Goal: Task Accomplishment & Management: Manage account settings

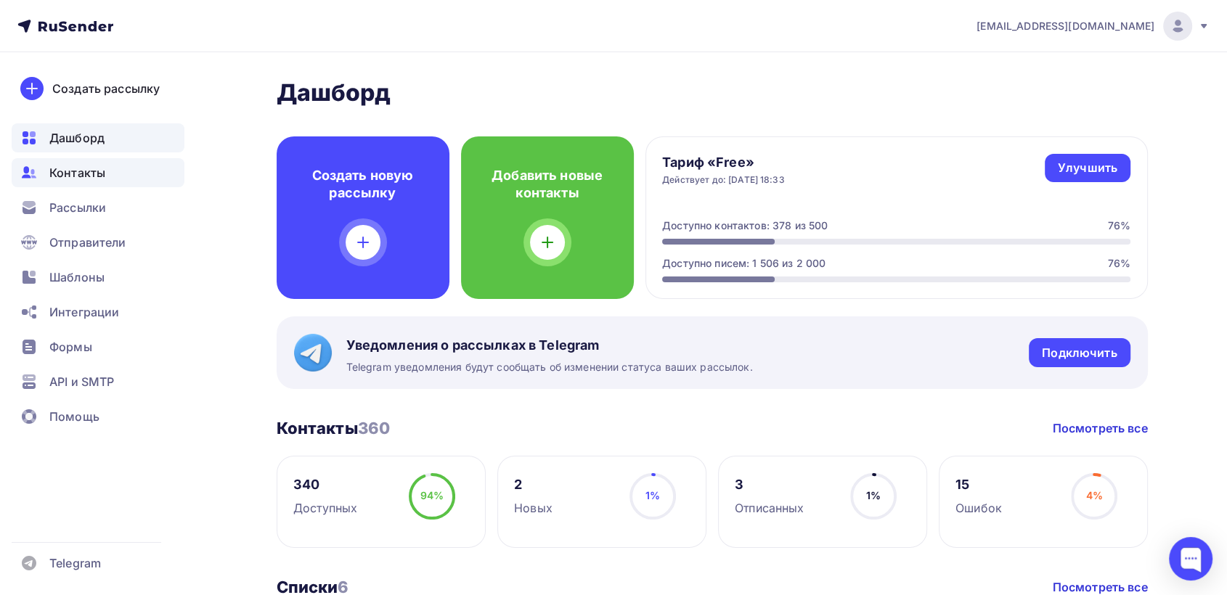
click at [73, 177] on span "Контакты" at bounding box center [77, 172] width 56 height 17
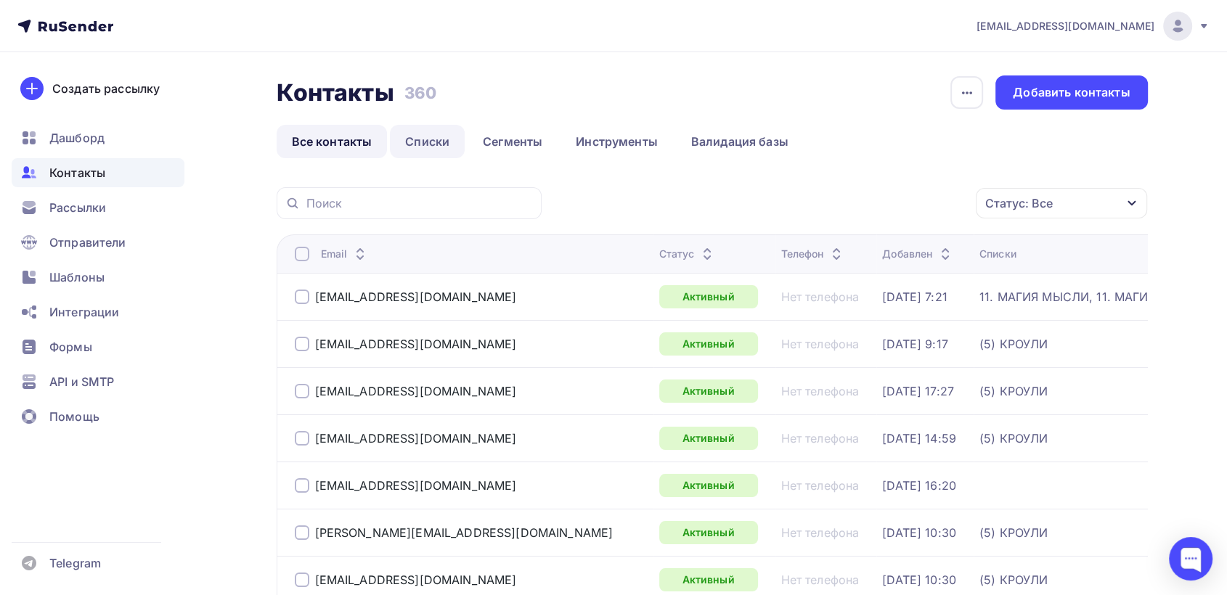
click at [424, 131] on link "Списки" at bounding box center [427, 141] width 75 height 33
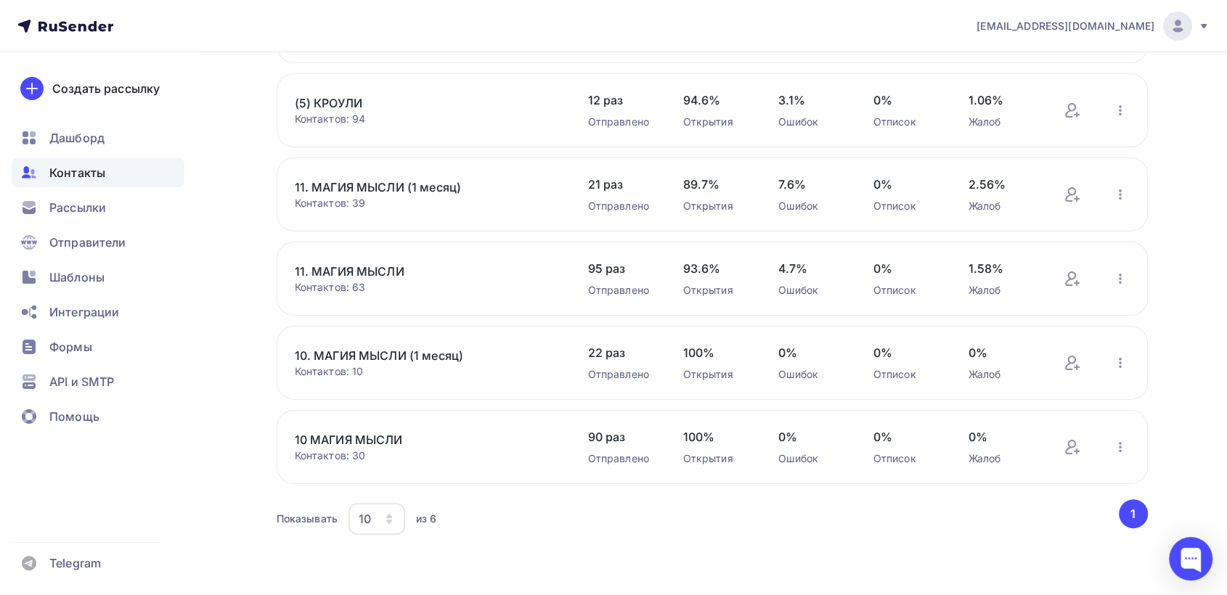
scroll to position [112, 0]
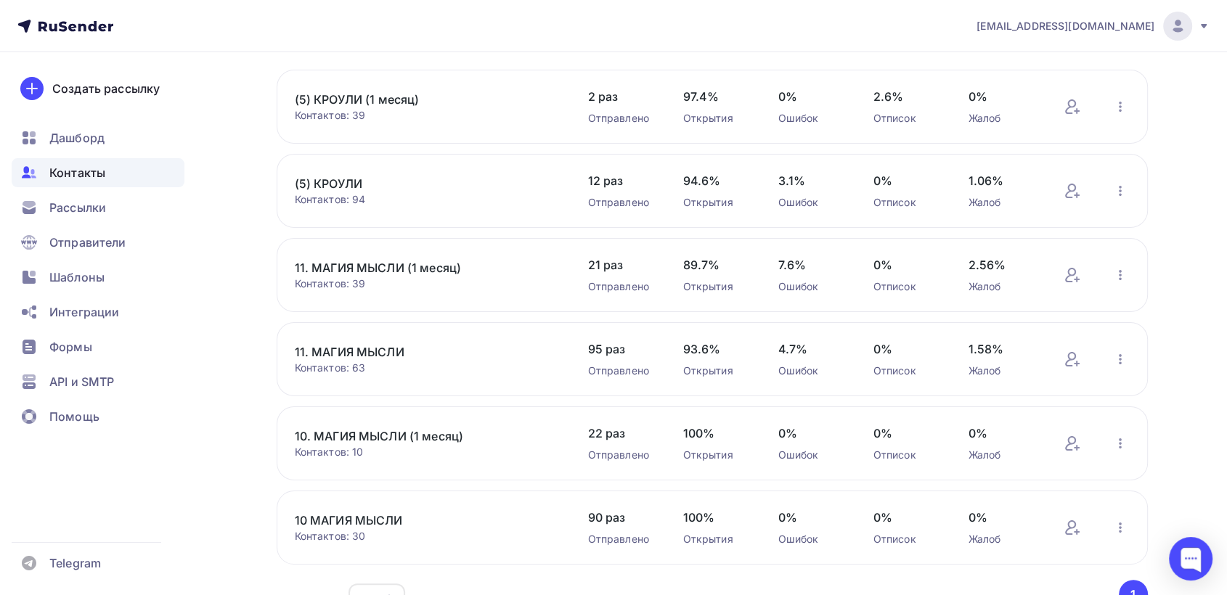
click at [368, 347] on link "11. МАГИЯ МЫСЛИ" at bounding box center [418, 351] width 247 height 17
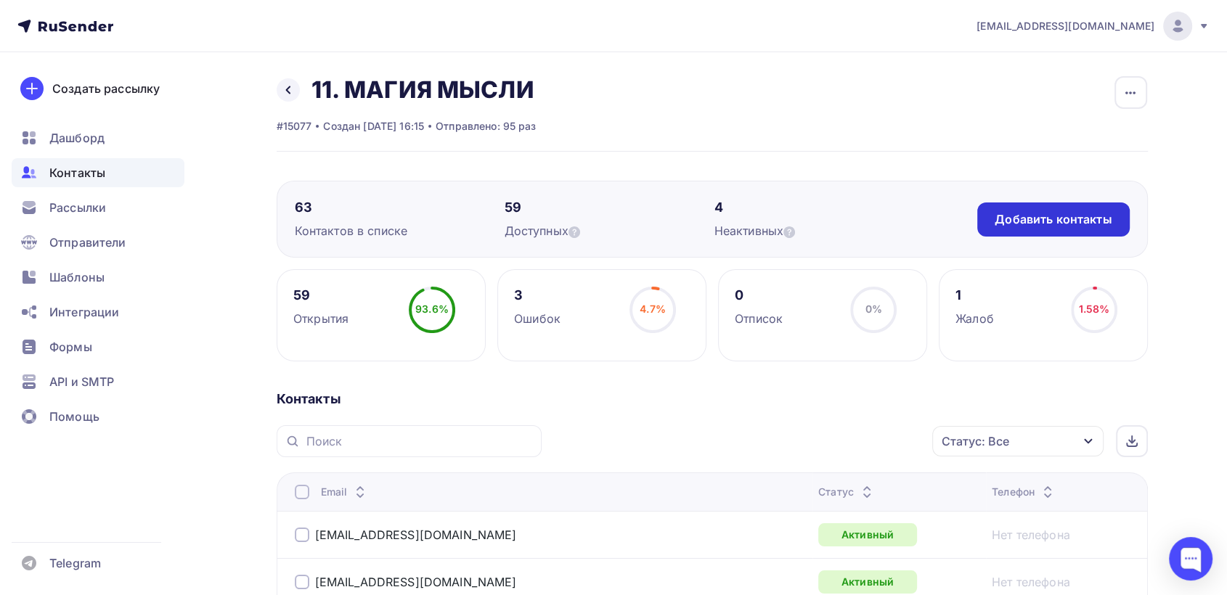
click at [1045, 225] on div "Добавить контакты" at bounding box center [1052, 219] width 117 height 17
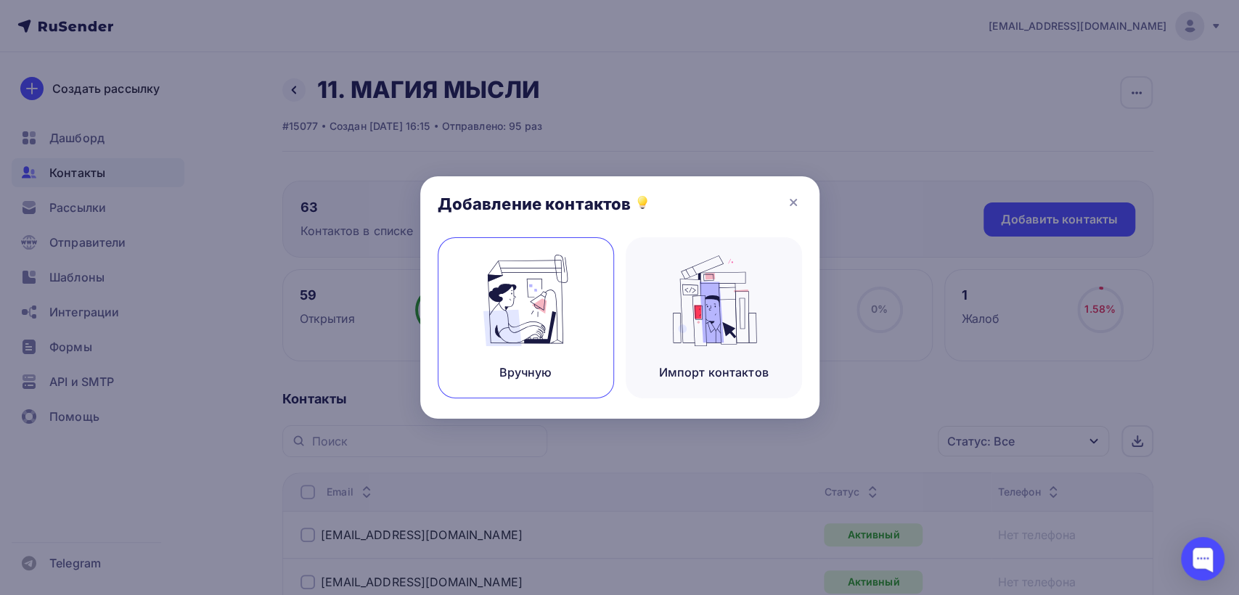
click at [534, 344] on img at bounding box center [525, 300] width 97 height 91
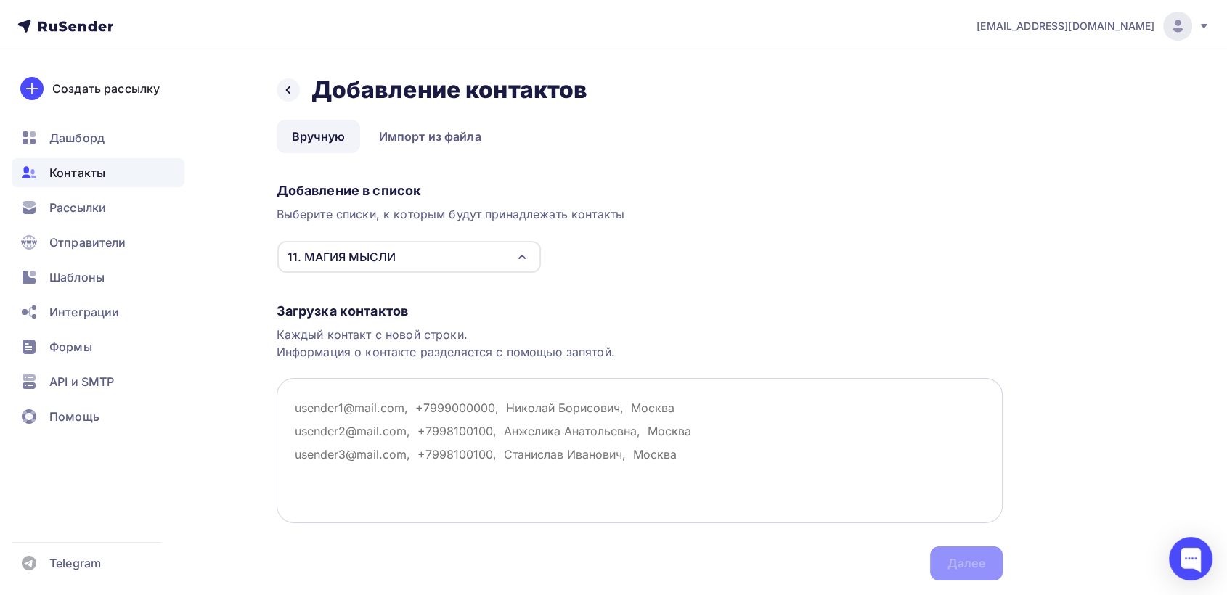
click at [317, 399] on textarea at bounding box center [640, 450] width 726 height 145
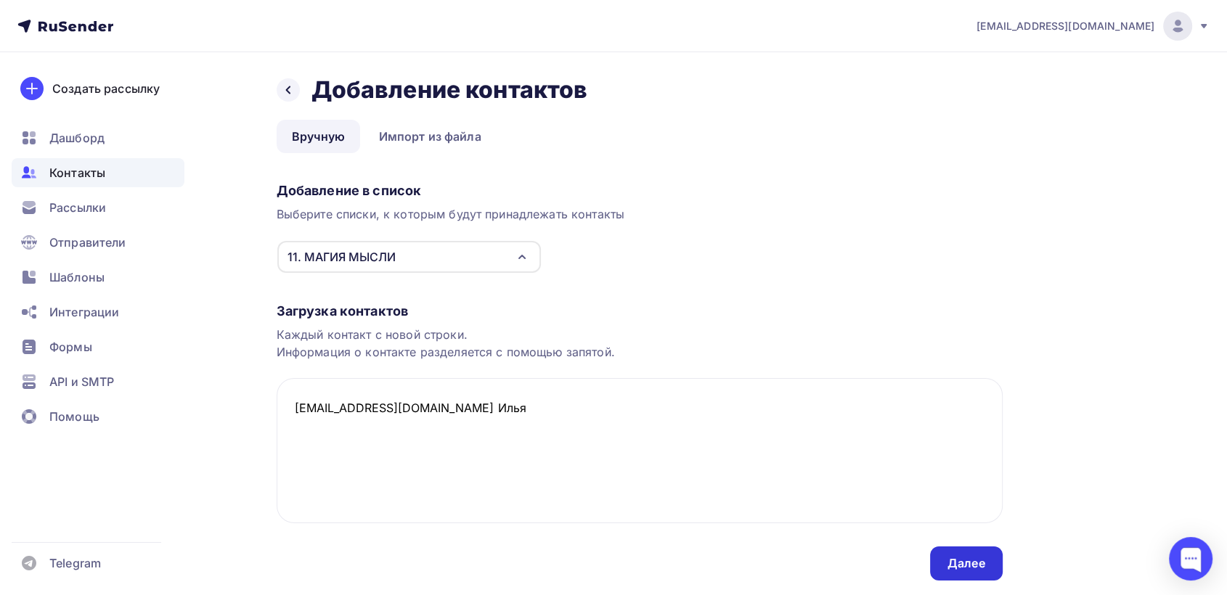
type textarea "ilryabikin@gmail.com Илья"
click at [958, 559] on div "Далее" at bounding box center [966, 563] width 38 height 17
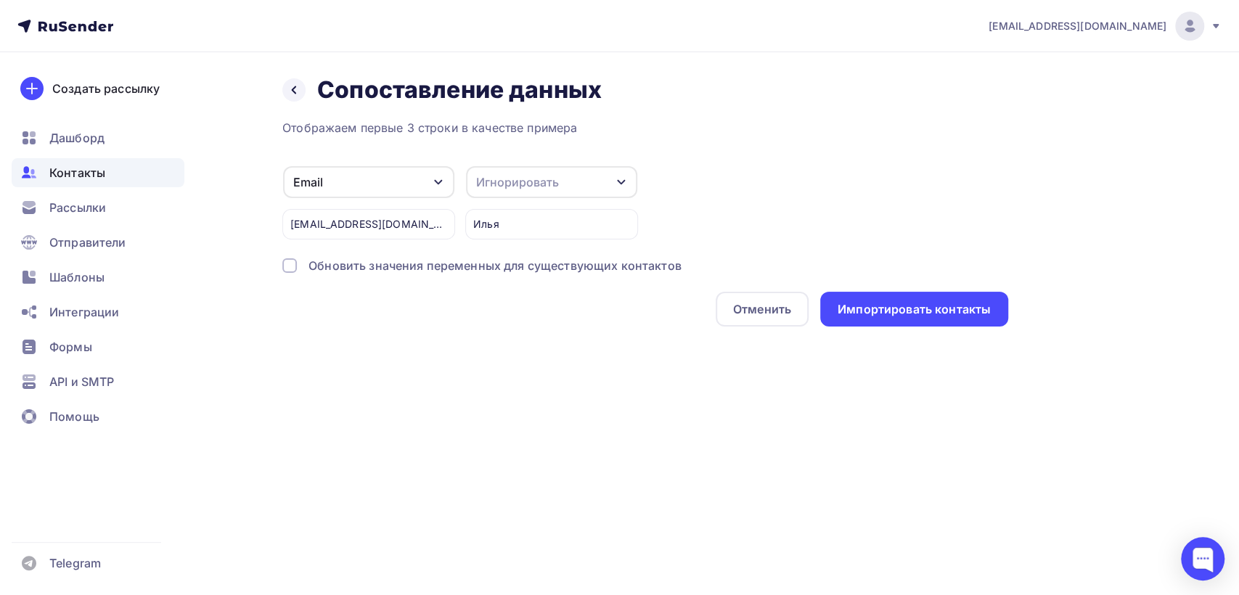
click at [562, 171] on div "Игнорировать" at bounding box center [551, 182] width 171 height 32
click at [509, 180] on div "Имя" at bounding box center [525, 174] width 84 height 17
click at [896, 310] on div "Импортировать контакты" at bounding box center [914, 309] width 153 height 17
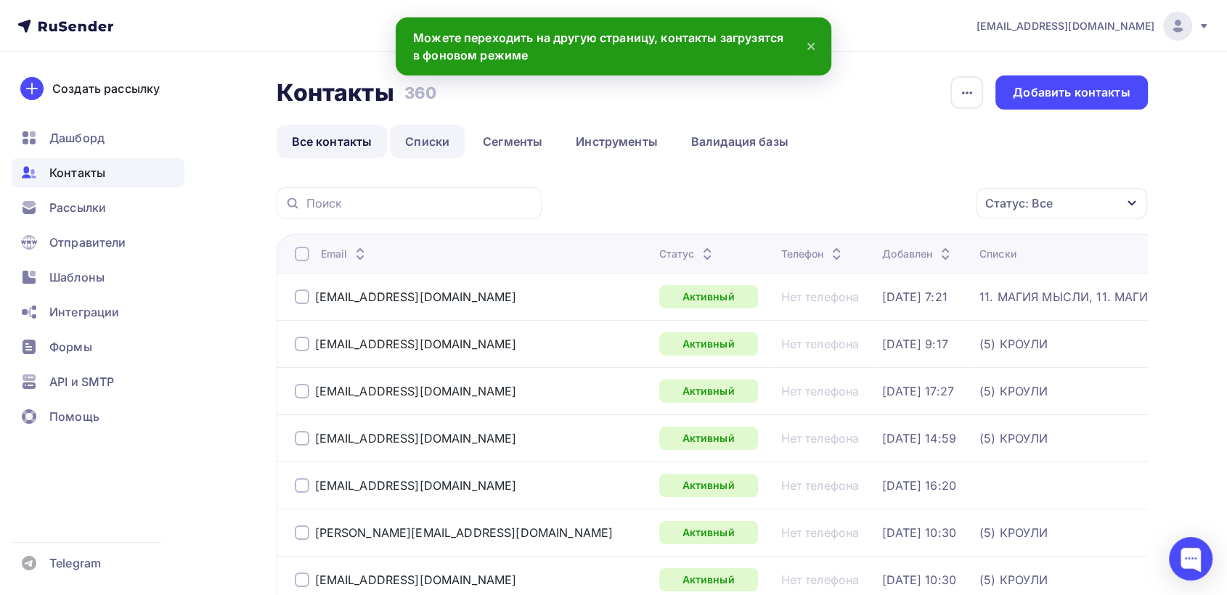
click at [437, 148] on link "Списки" at bounding box center [427, 141] width 75 height 33
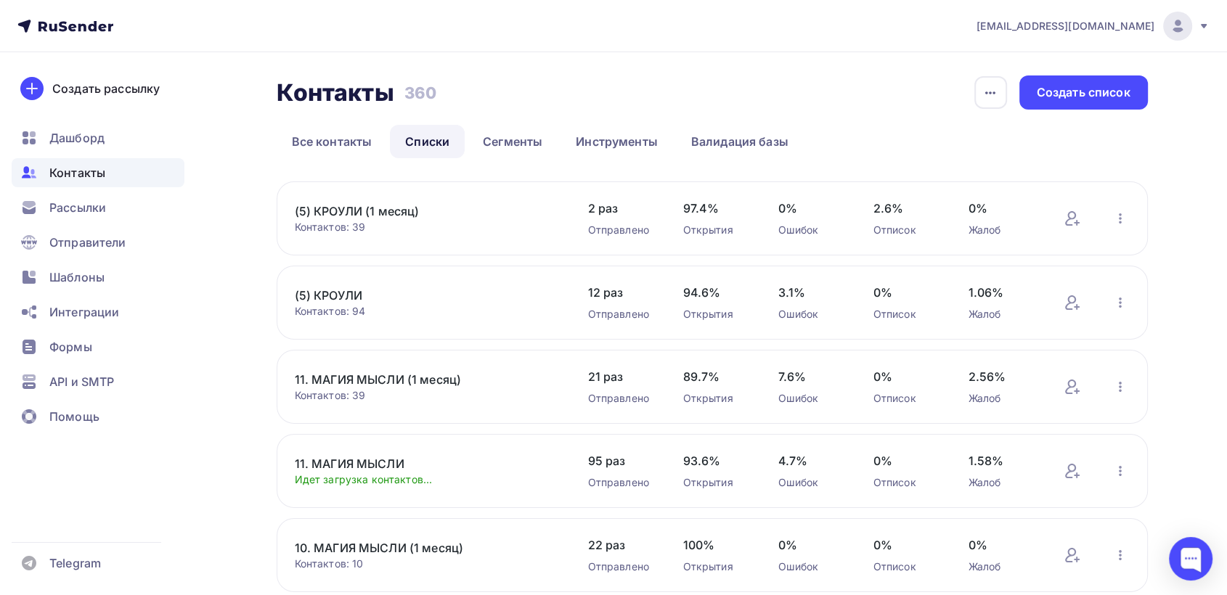
click at [380, 457] on link "11. МАГИЯ МЫСЛИ" at bounding box center [418, 463] width 247 height 17
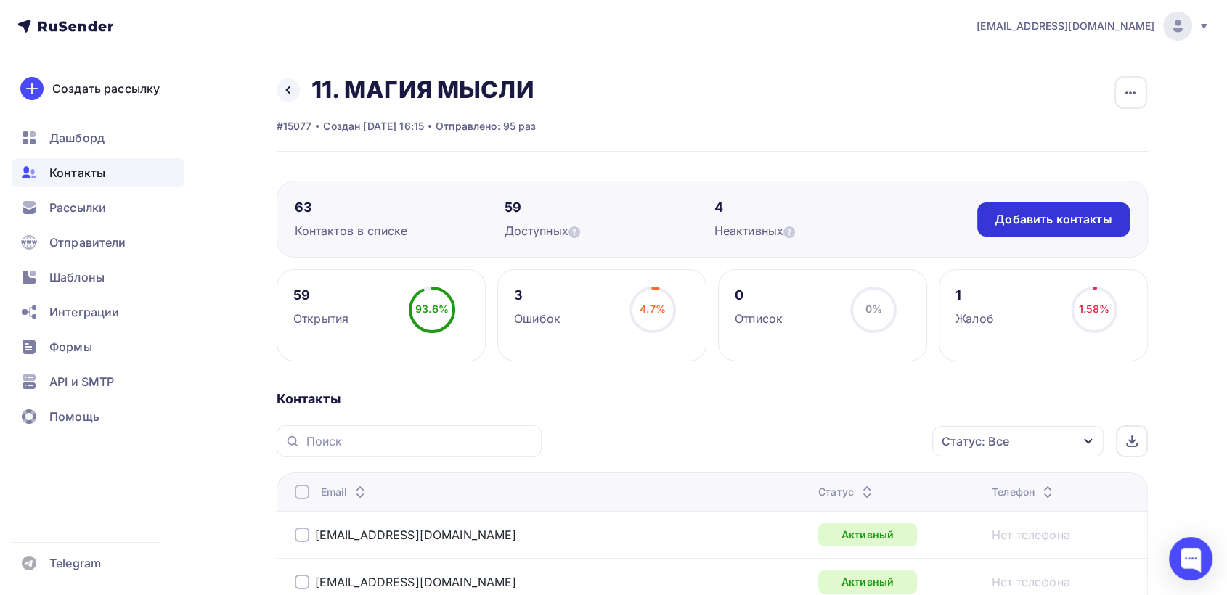
click at [1045, 215] on div "Добавить контакты" at bounding box center [1052, 219] width 117 height 17
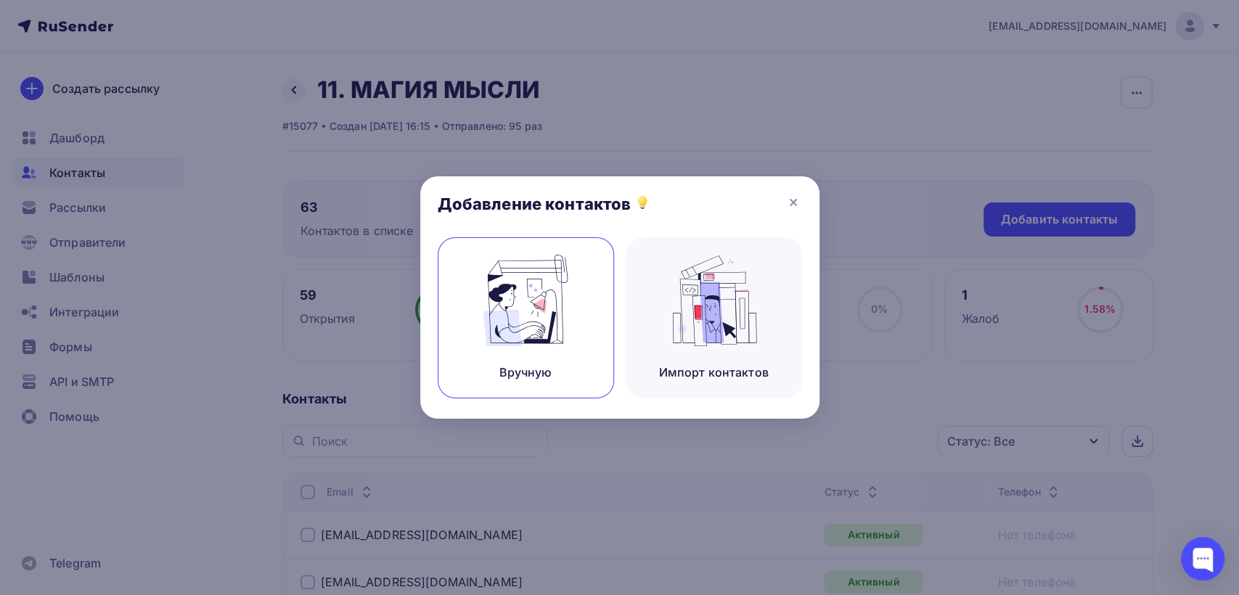
click at [542, 314] on img at bounding box center [525, 300] width 97 height 91
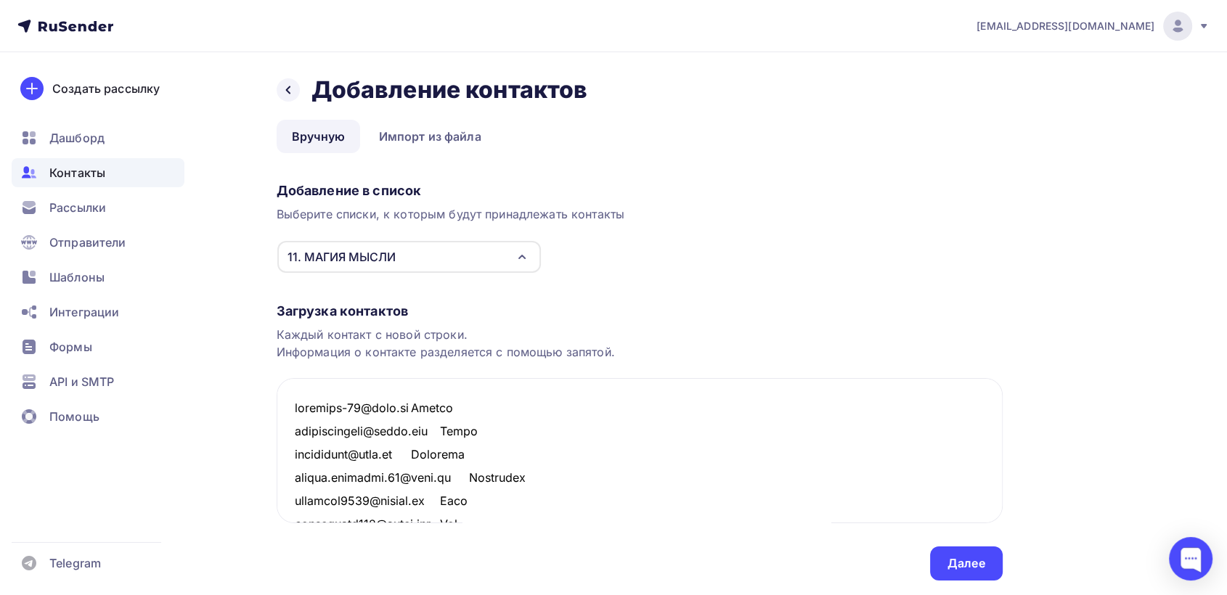
scroll to position [1657, 0]
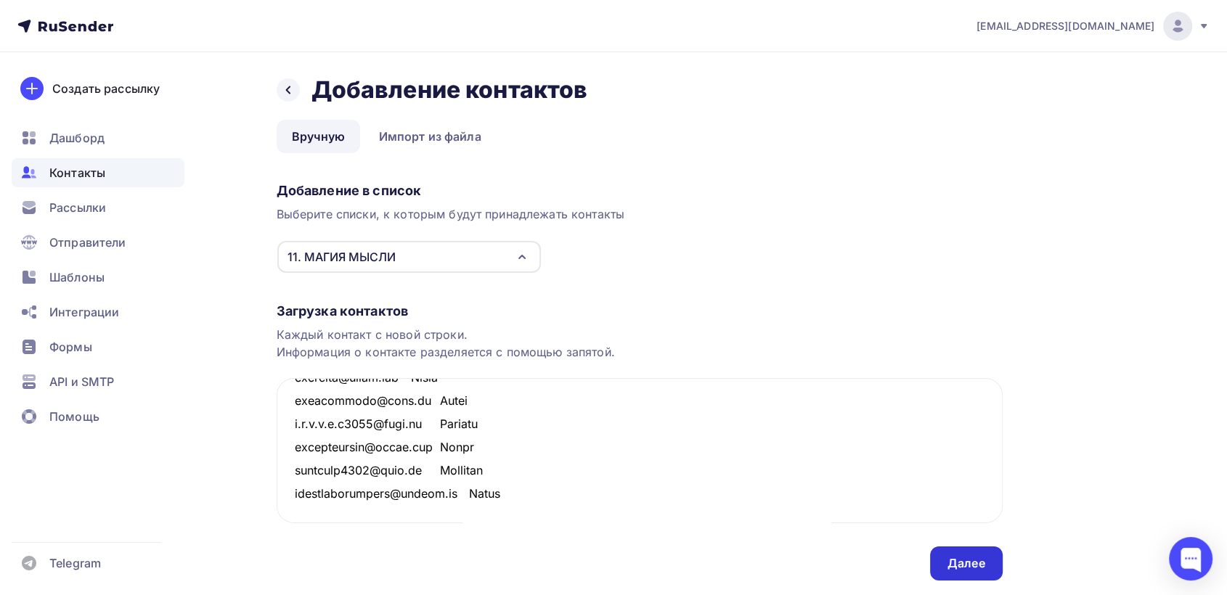
type textarea "loremips-92@dolo.si Ametco adipiscingeli@seddo.eiu Tempo incididunt@utla.et Dol…"
click at [963, 568] on div "Далее" at bounding box center [966, 563] width 38 height 17
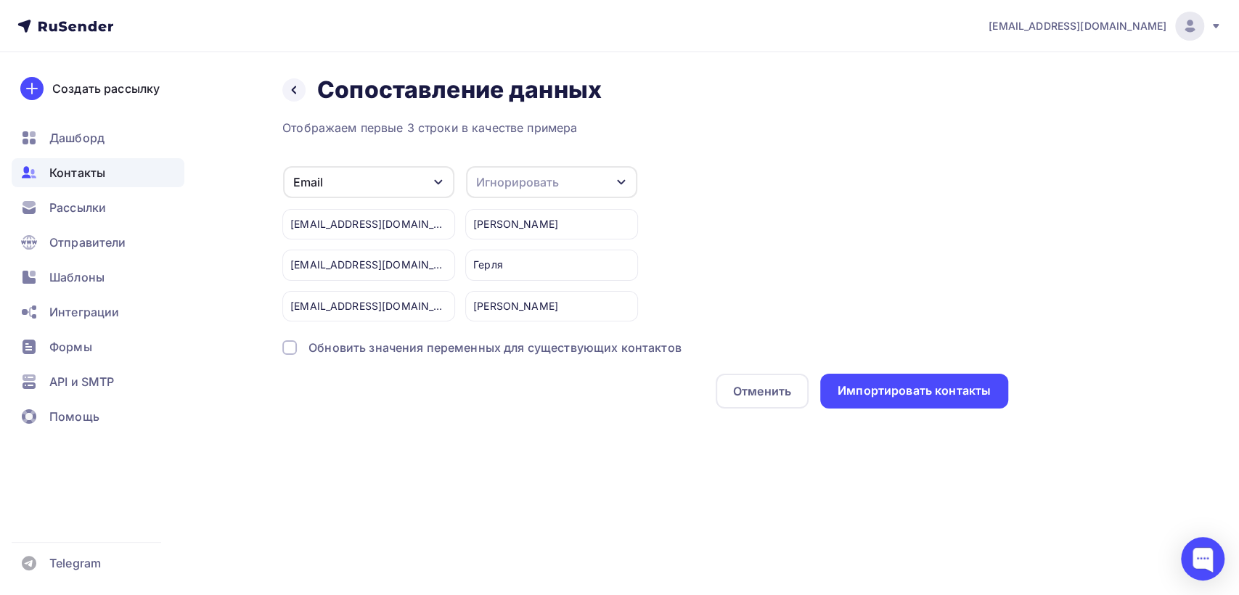
click at [585, 179] on div "Игнорировать" at bounding box center [551, 182] width 171 height 32
click at [498, 261] on div "Имя" at bounding box center [525, 256] width 84 height 17
click at [896, 393] on div "Импортировать контакты" at bounding box center [914, 391] width 153 height 17
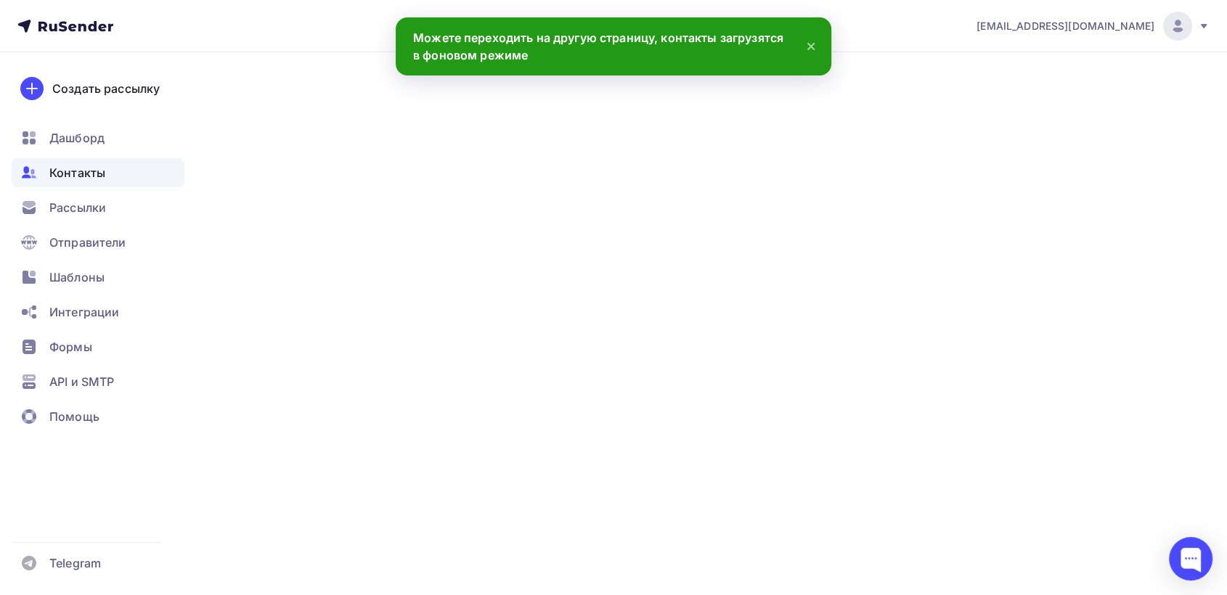
scroll to position [1679, 0]
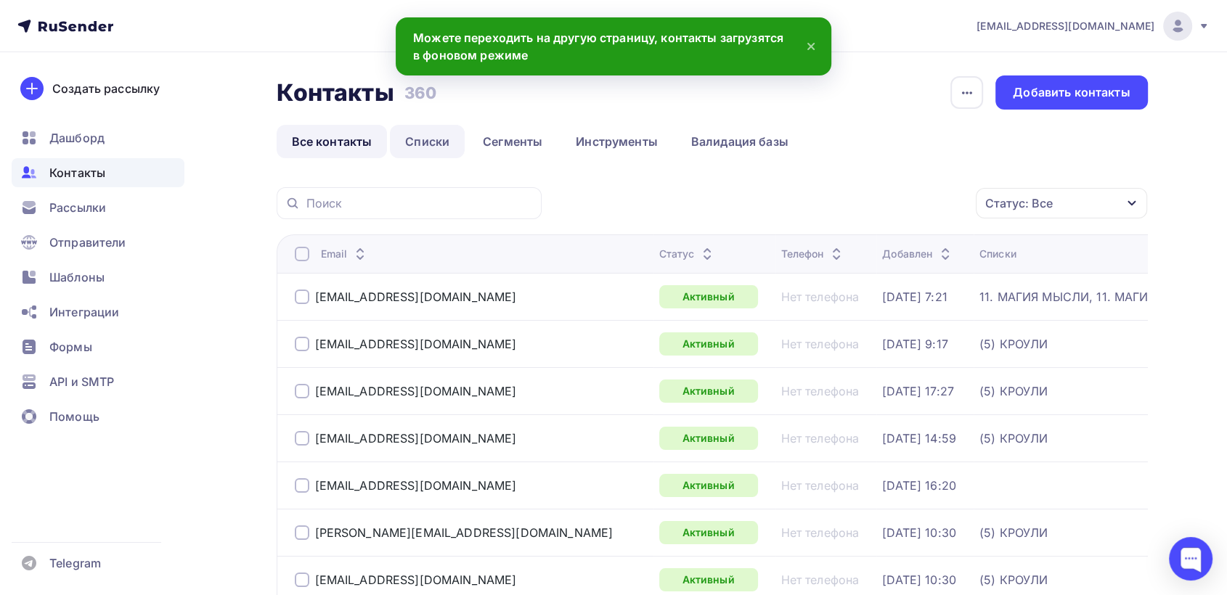
click at [417, 147] on link "Списки" at bounding box center [427, 141] width 75 height 33
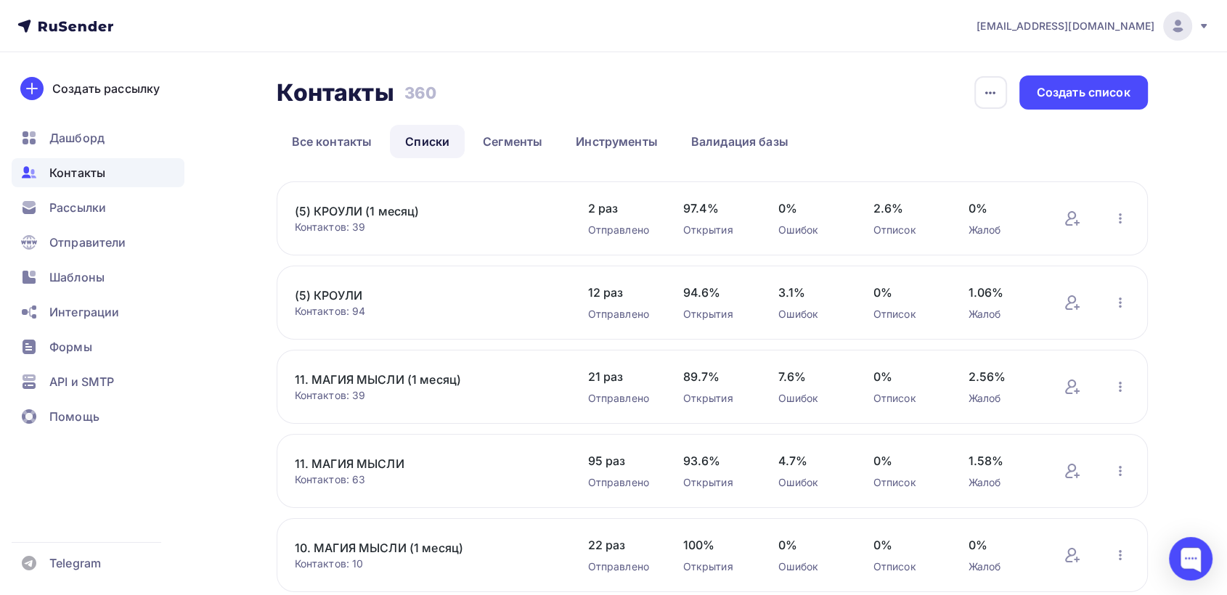
click at [351, 463] on link "11. МАГИЯ МЫСЛИ" at bounding box center [418, 463] width 247 height 17
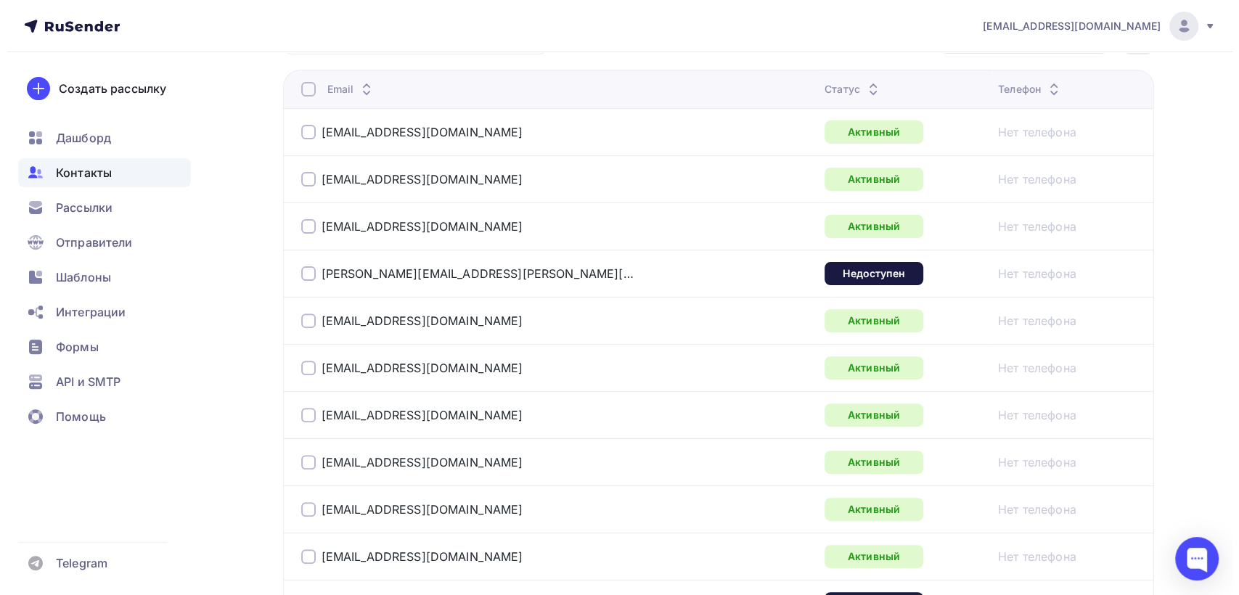
scroll to position [81, 0]
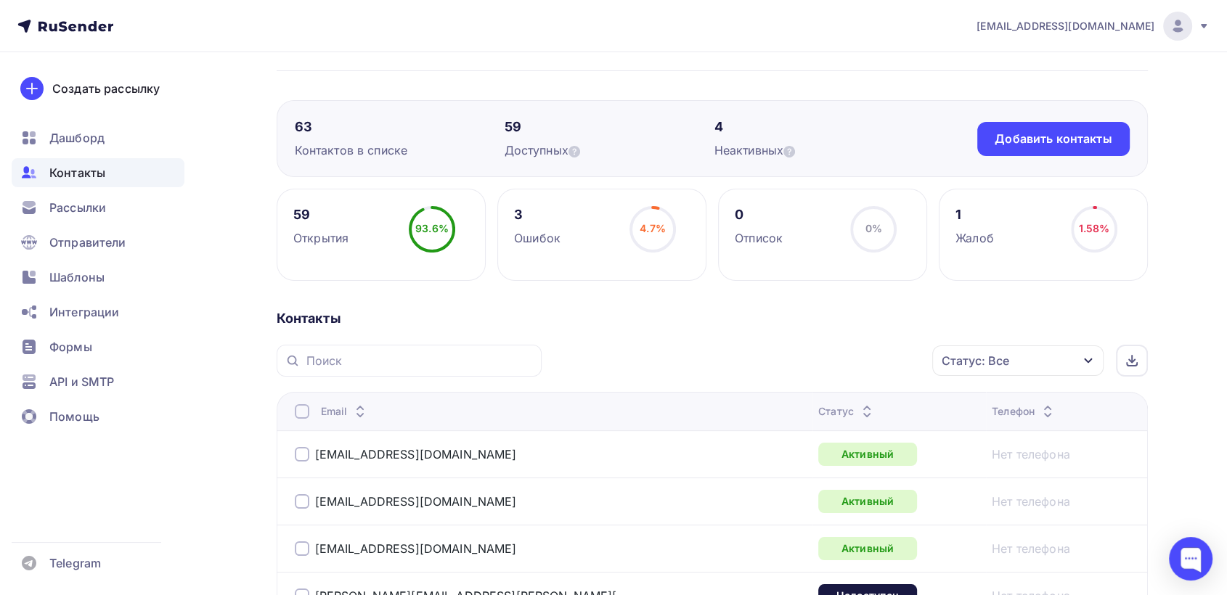
click at [301, 412] on div at bounding box center [302, 411] width 15 height 15
click at [885, 359] on div "Действие" at bounding box center [824, 361] width 192 height 28
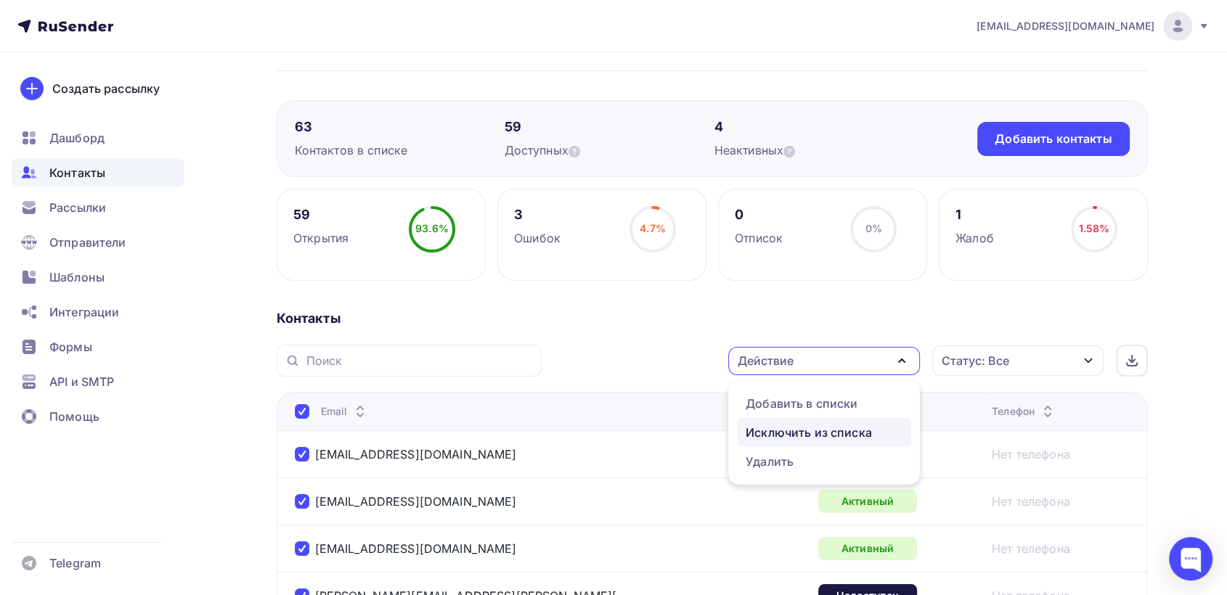
click at [830, 433] on div "Исключить из списка" at bounding box center [808, 432] width 126 height 17
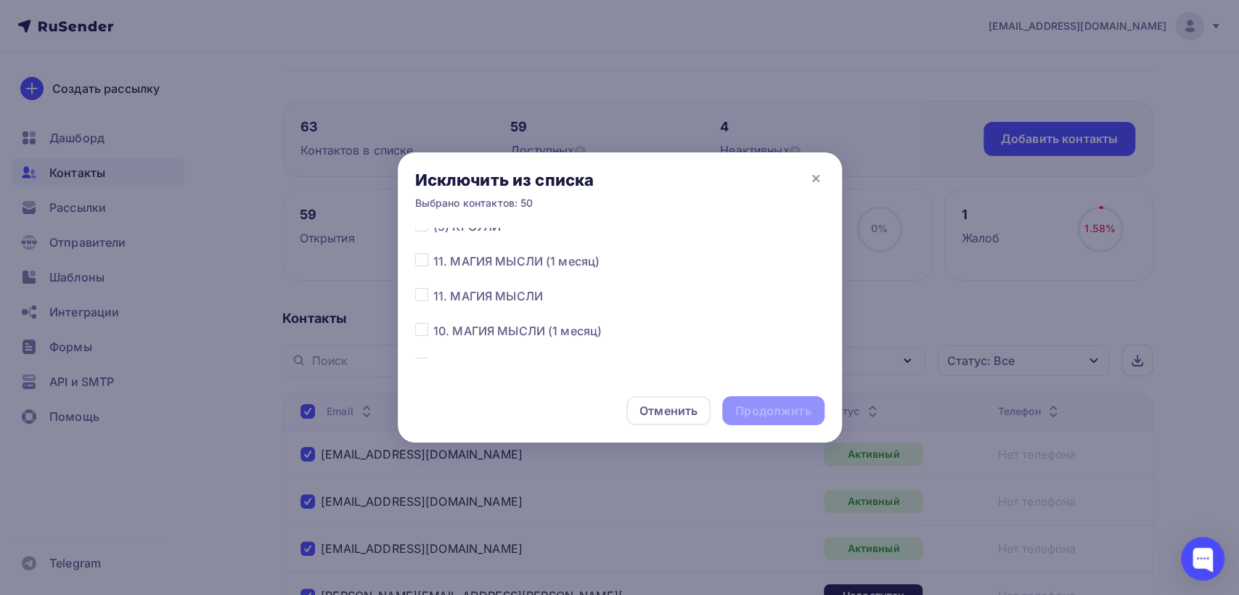
click at [425, 301] on div at bounding box center [424, 295] width 18 height 17
click at [433, 287] on label at bounding box center [433, 287] width 0 height 0
click at [424, 298] on input "checkbox" at bounding box center [421, 293] width 13 height 13
checkbox input "true"
click at [783, 411] on div "Продолжить" at bounding box center [772, 411] width 75 height 17
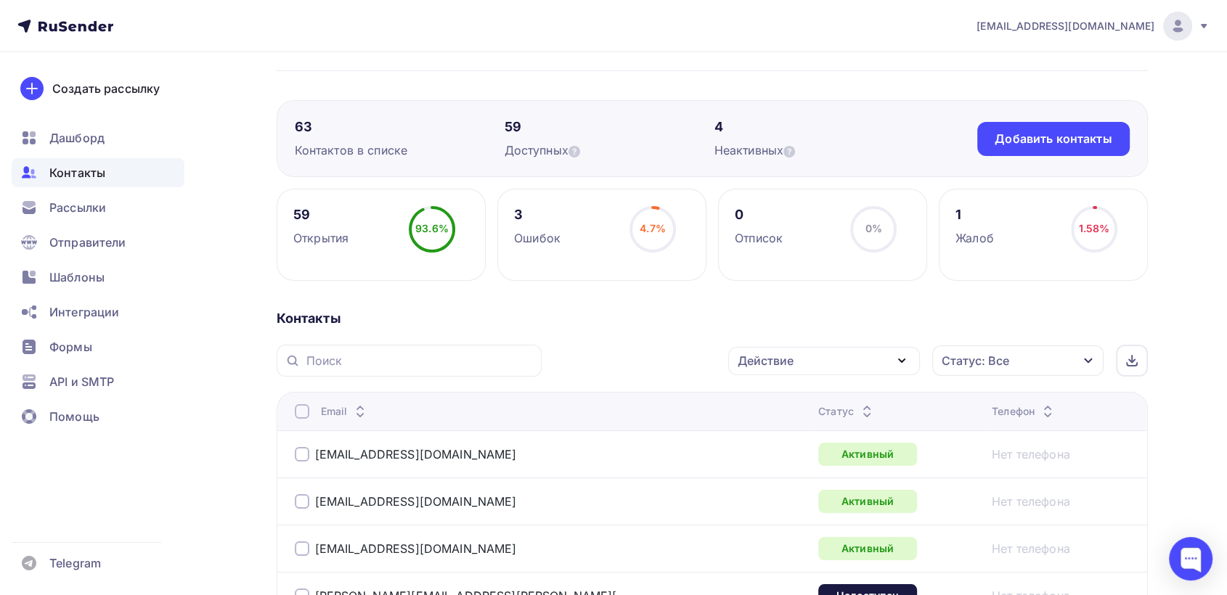
click at [791, 359] on div "Действие" at bounding box center [766, 360] width 56 height 17
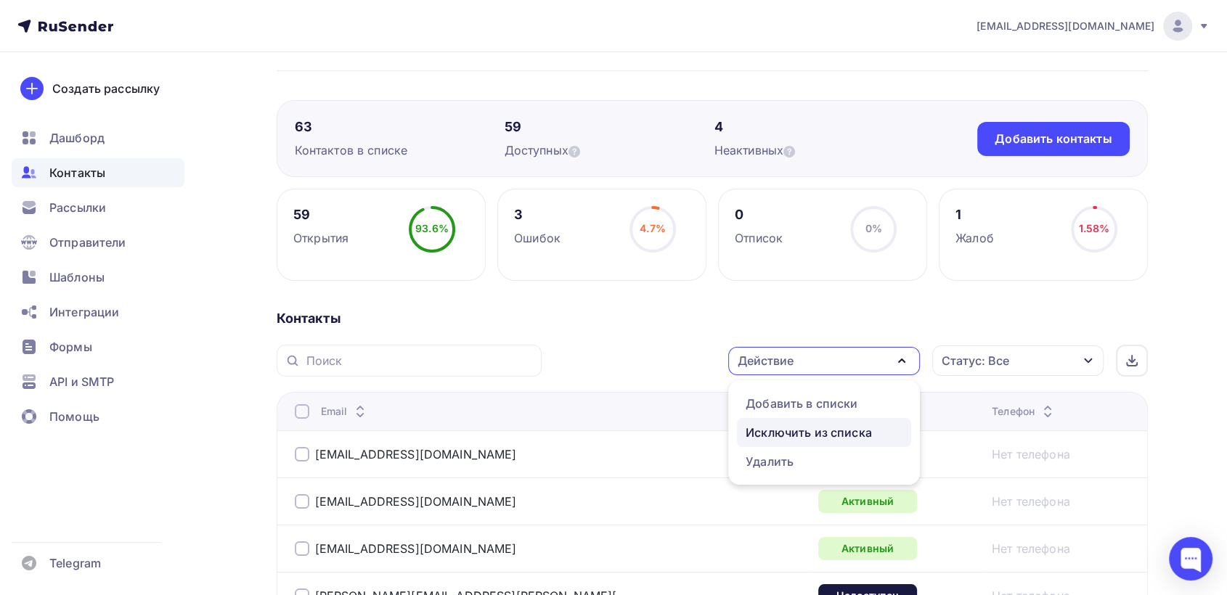
click at [796, 430] on div "Исключить из списка" at bounding box center [808, 432] width 126 height 17
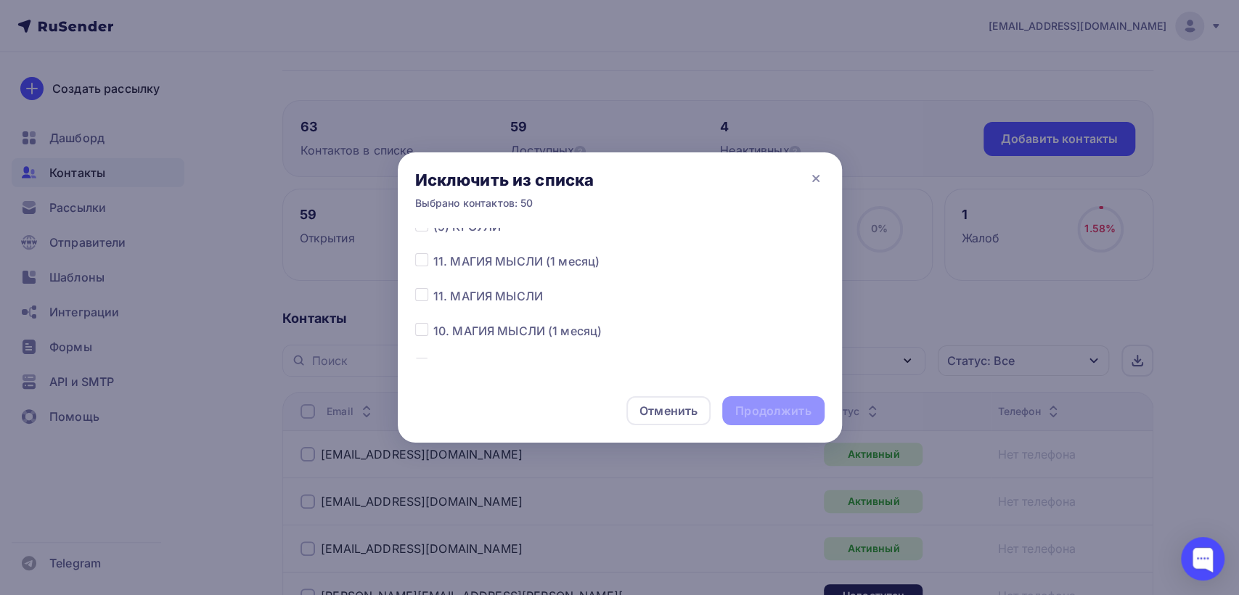
click at [420, 301] on div at bounding box center [424, 295] width 18 height 17
click at [433, 287] on label at bounding box center [433, 287] width 0 height 0
click at [415, 299] on input "checkbox" at bounding box center [421, 293] width 13 height 13
checkbox input "true"
click at [756, 408] on div "Продолжить" at bounding box center [772, 411] width 75 height 17
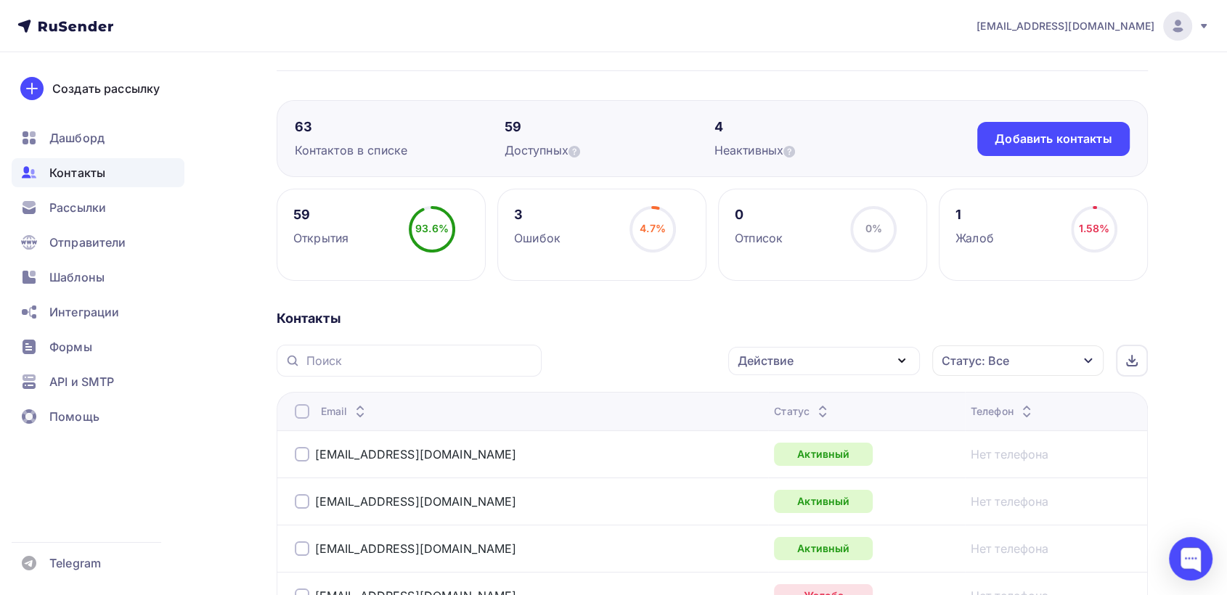
click at [828, 361] on div "Действие" at bounding box center [824, 361] width 192 height 28
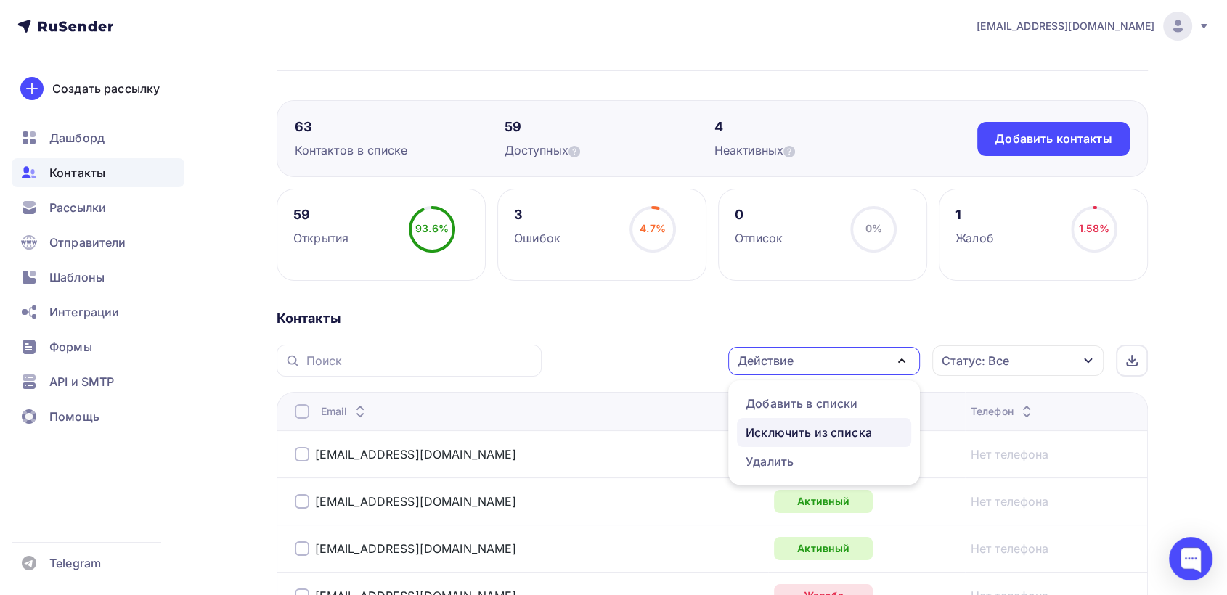
click at [807, 429] on div "Исключить из списка" at bounding box center [808, 432] width 126 height 17
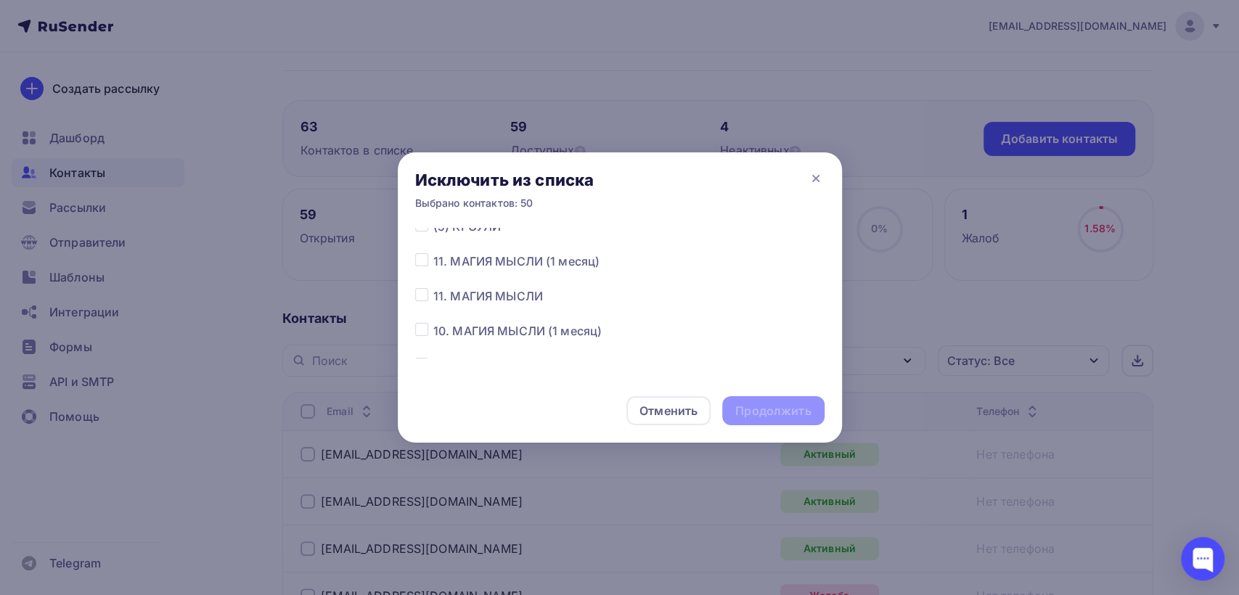
click at [433, 287] on label at bounding box center [433, 287] width 0 height 0
click at [425, 298] on input "checkbox" at bounding box center [421, 293] width 13 height 13
checkbox input "true"
click at [776, 403] on div "Продолжить" at bounding box center [772, 411] width 75 height 17
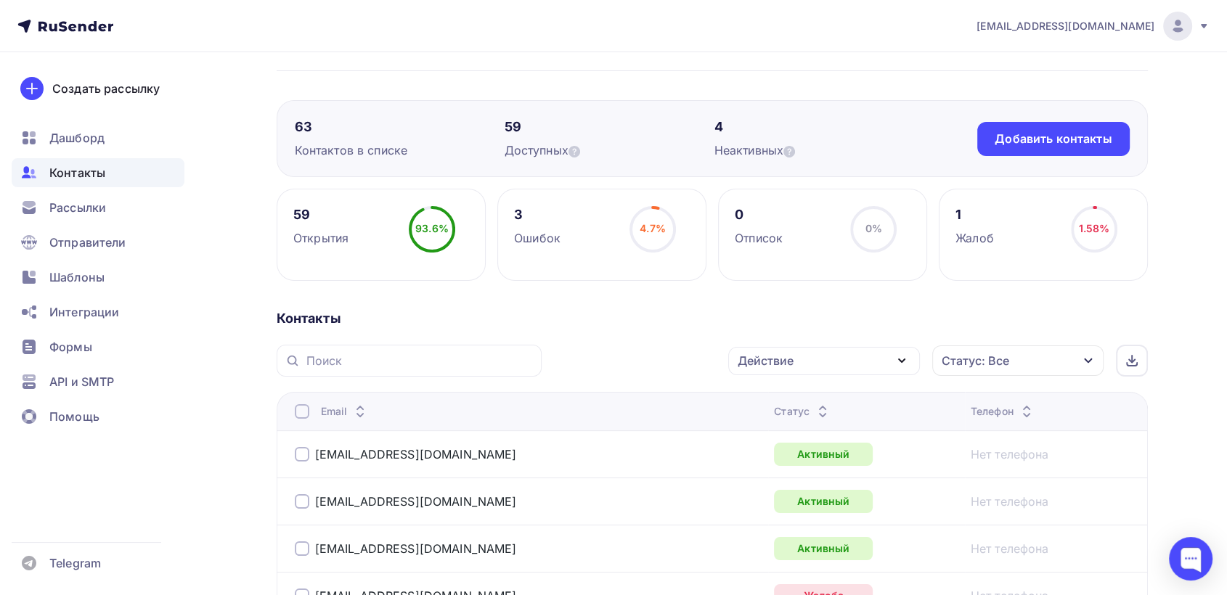
click at [865, 356] on div "Действие" at bounding box center [824, 361] width 192 height 28
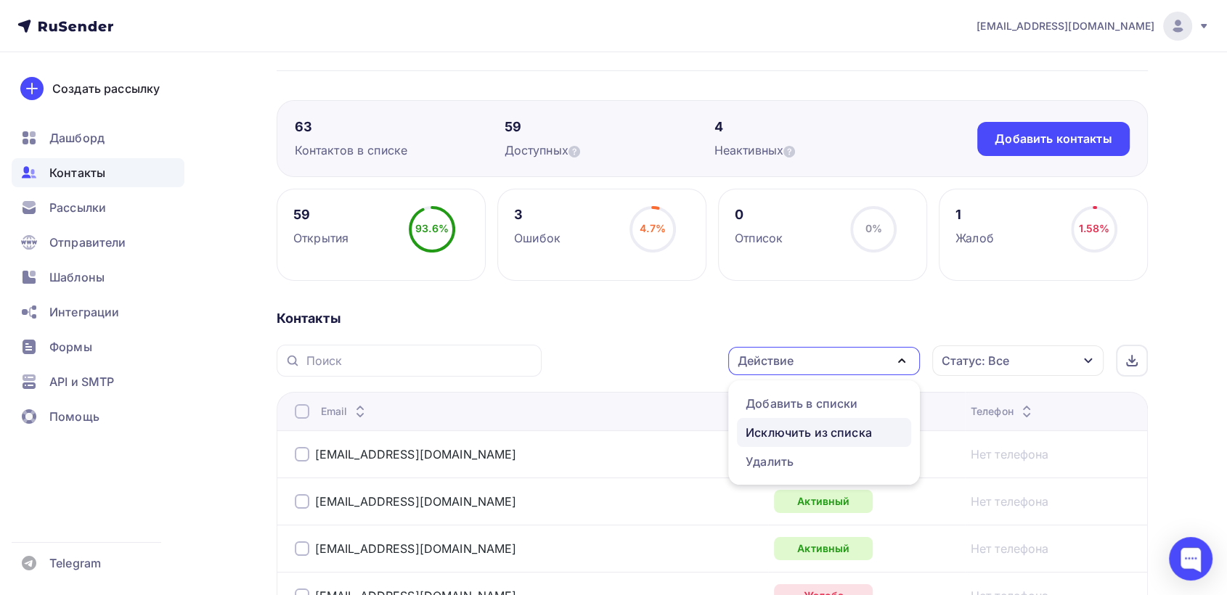
click at [819, 431] on div "Исключить из списка" at bounding box center [808, 432] width 126 height 17
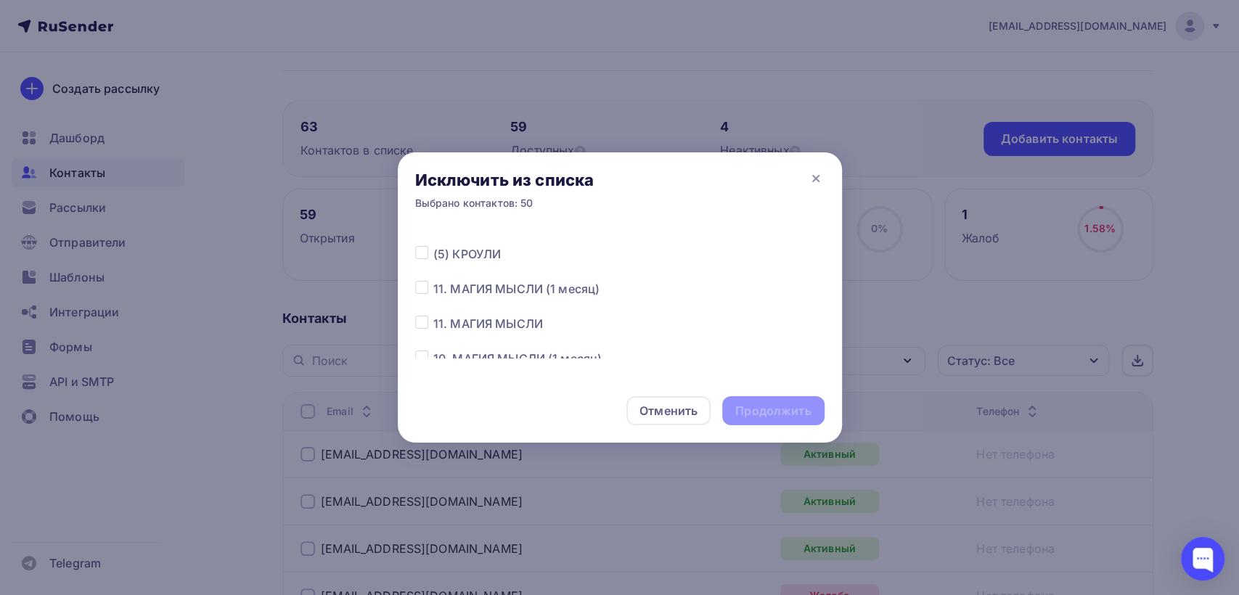
scroll to position [113, 0]
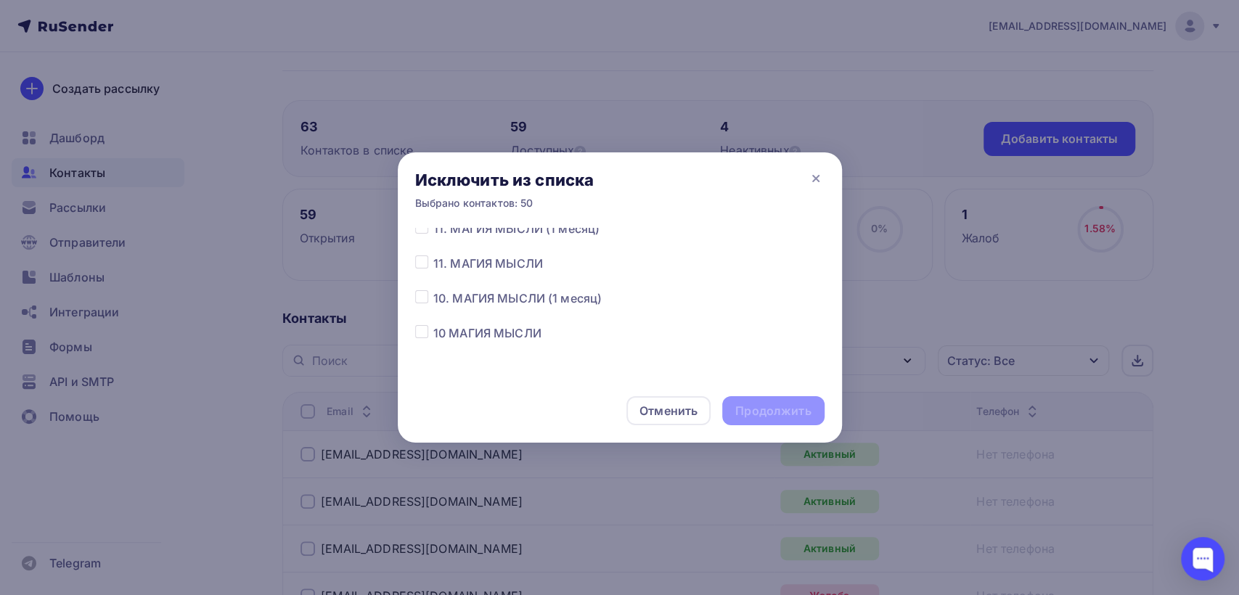
click at [433, 255] on label at bounding box center [433, 255] width 0 height 0
click at [424, 268] on input "checkbox" at bounding box center [421, 261] width 13 height 13
checkbox input "true"
click at [790, 414] on div "Продолжить" at bounding box center [772, 411] width 75 height 17
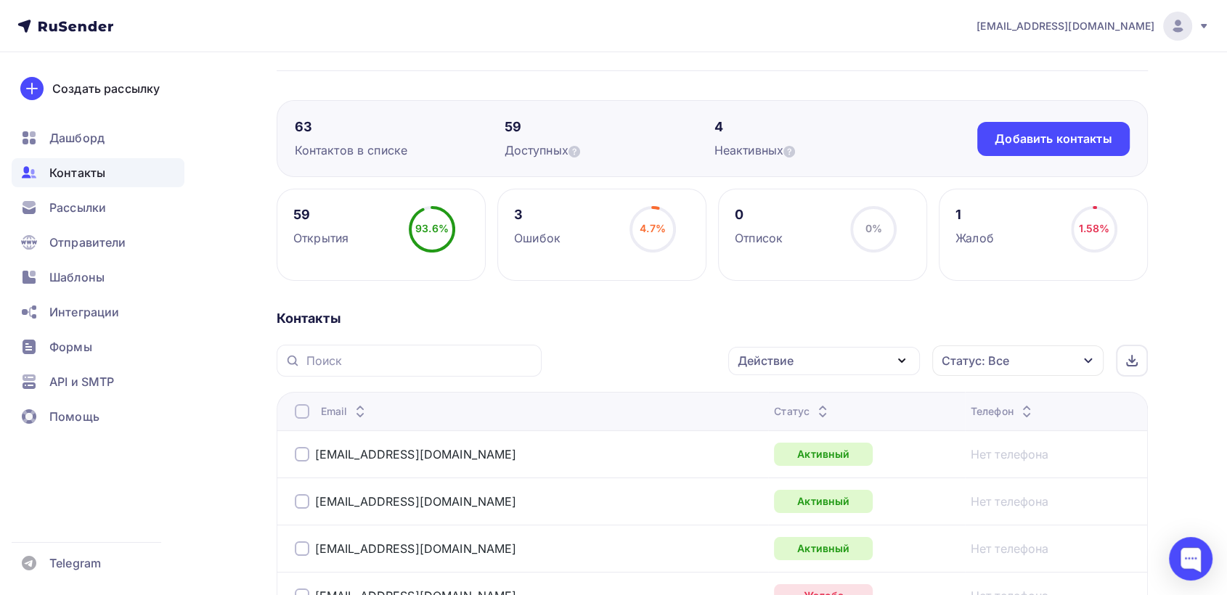
click at [782, 364] on div "Действие" at bounding box center [766, 360] width 56 height 17
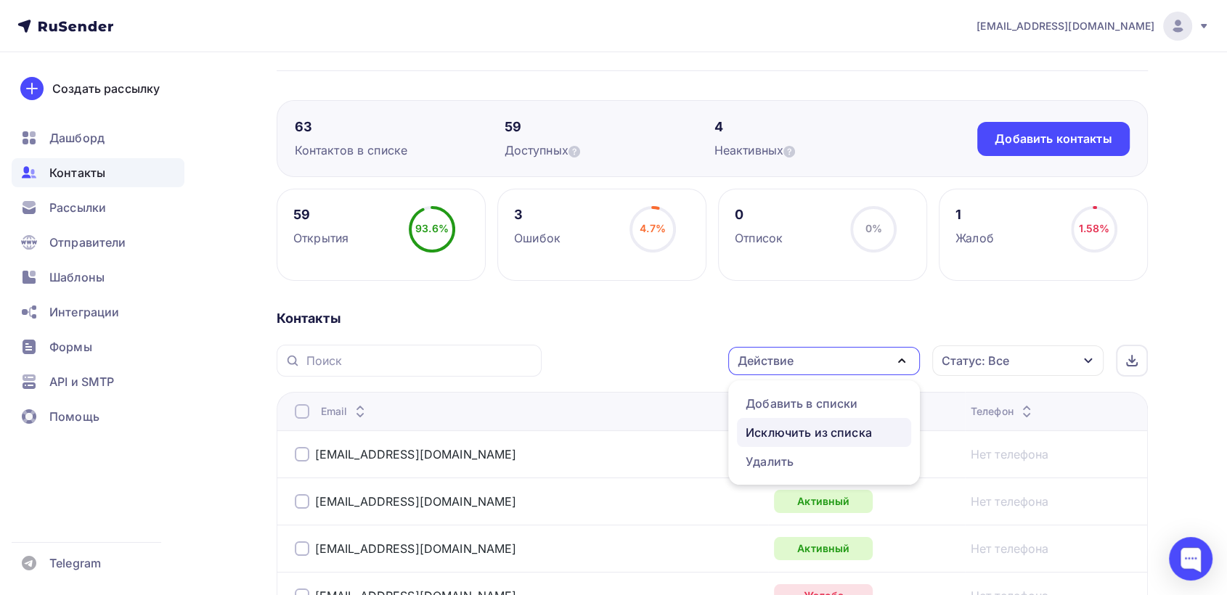
click at [778, 425] on div "Исключить из списка" at bounding box center [808, 432] width 126 height 17
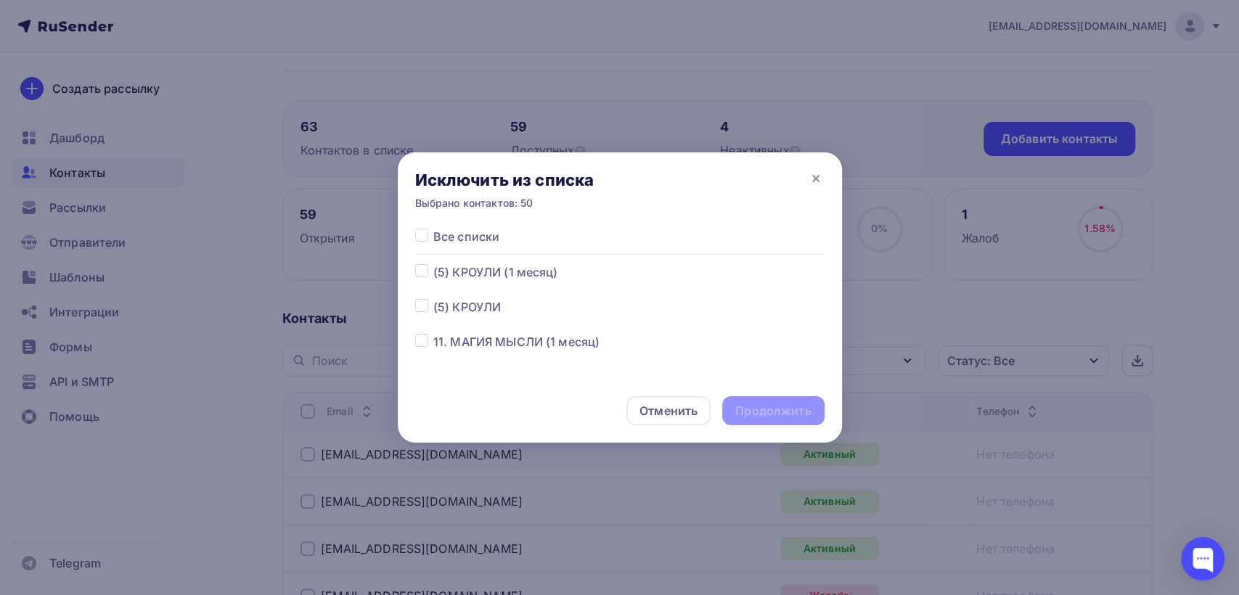
scroll to position [81, 0]
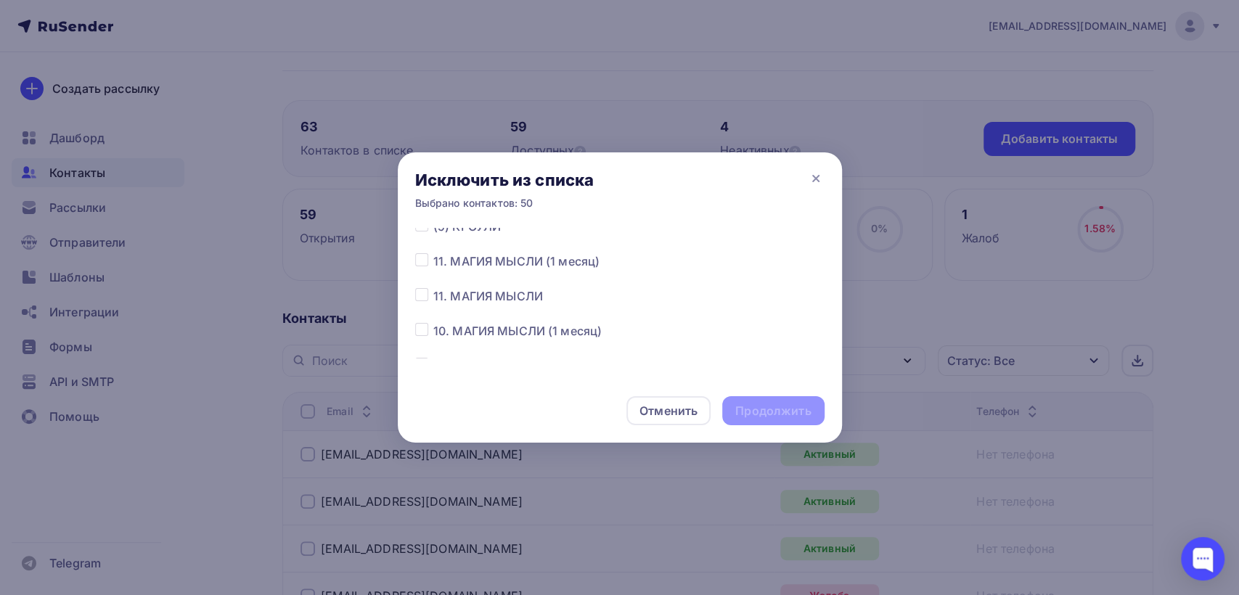
click at [433, 287] on label at bounding box center [433, 287] width 0 height 0
click at [420, 293] on input "checkbox" at bounding box center [421, 293] width 13 height 13
checkbox input "true"
click at [773, 408] on div "Продолжить" at bounding box center [772, 411] width 75 height 17
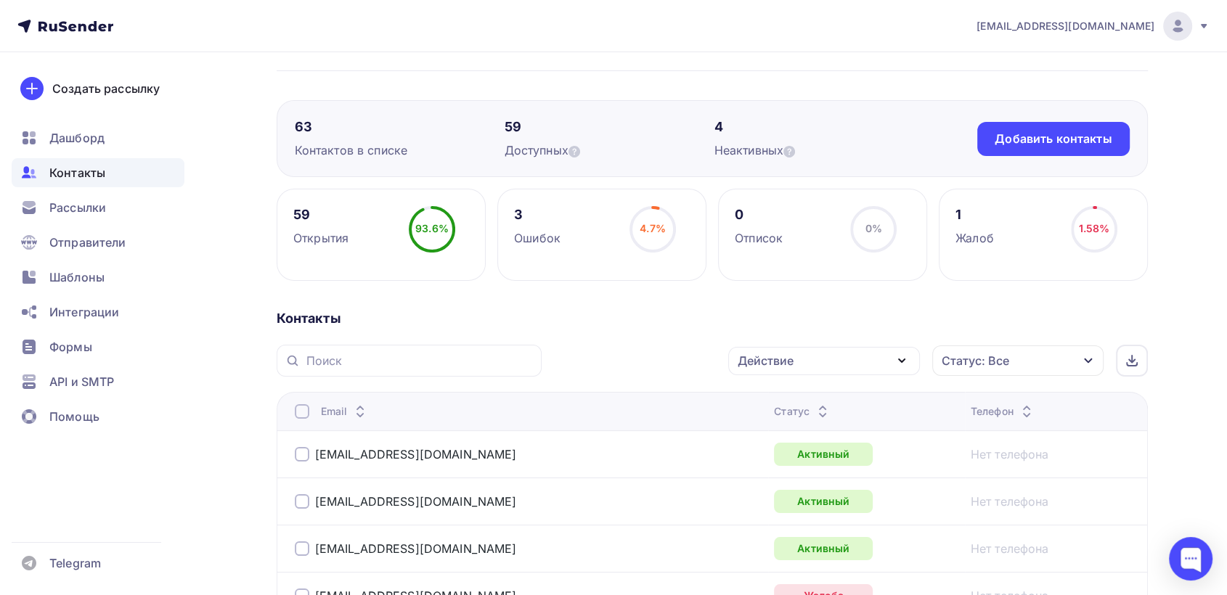
click at [849, 361] on div "Действие" at bounding box center [824, 361] width 192 height 28
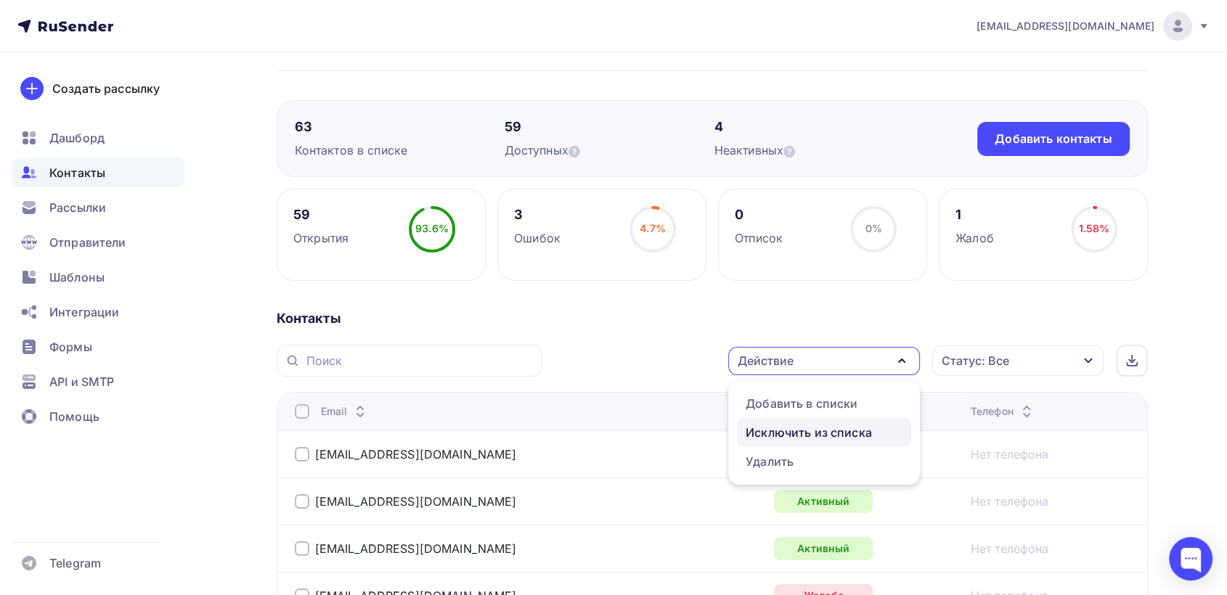
click at [824, 425] on div "Исключить из списка" at bounding box center [808, 432] width 126 height 17
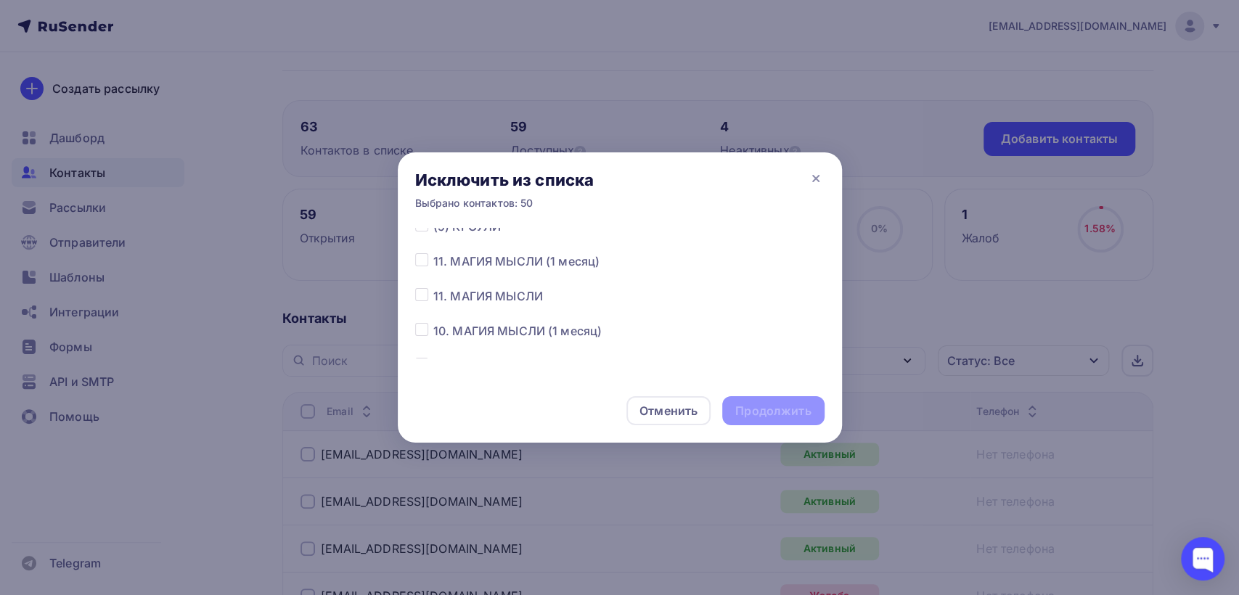
click at [433, 287] on label at bounding box center [433, 287] width 0 height 0
click at [418, 292] on input "checkbox" at bounding box center [421, 293] width 13 height 13
checkbox input "true"
click at [778, 408] on div "Продолжить" at bounding box center [772, 411] width 75 height 17
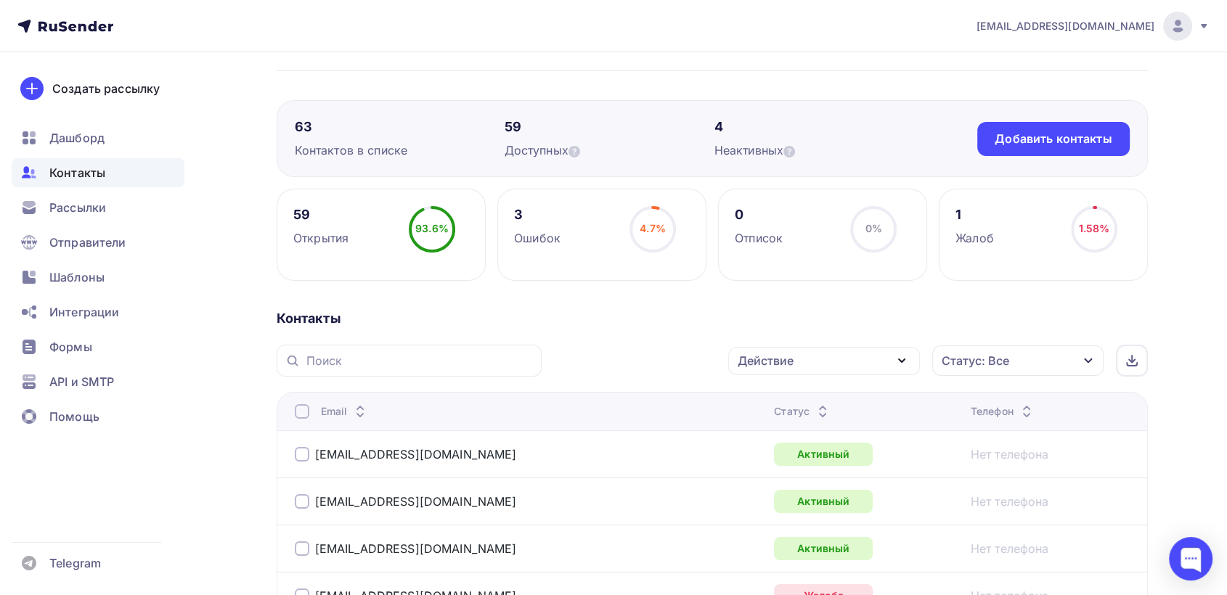
click at [854, 363] on div "Действие" at bounding box center [824, 361] width 192 height 28
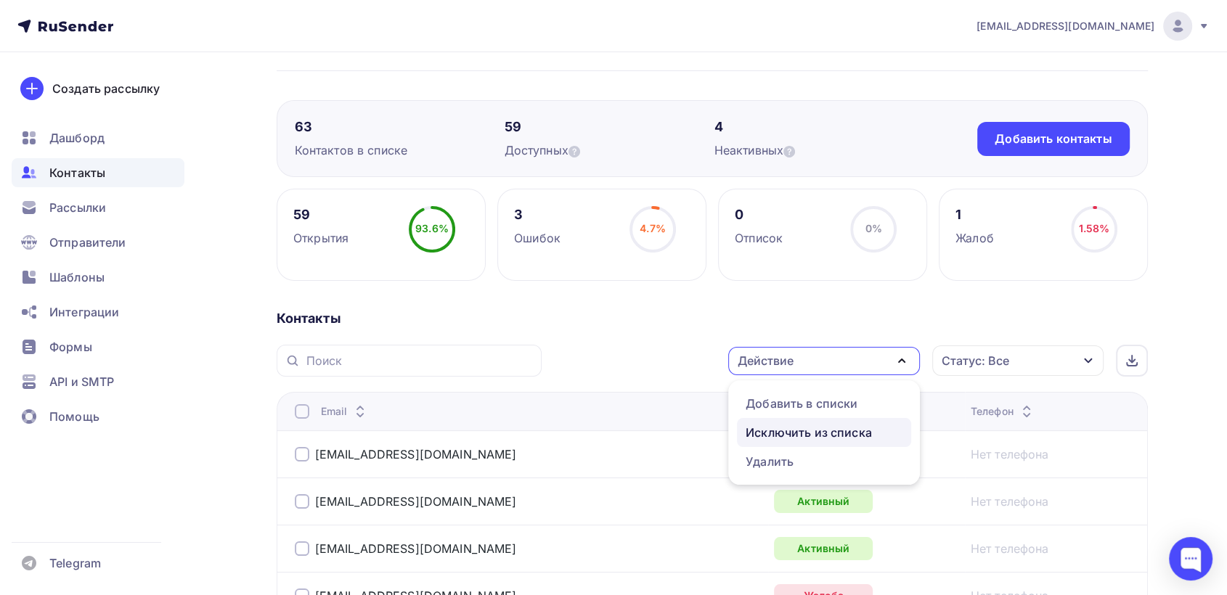
click at [827, 429] on div "Исключить из списка" at bounding box center [808, 432] width 126 height 17
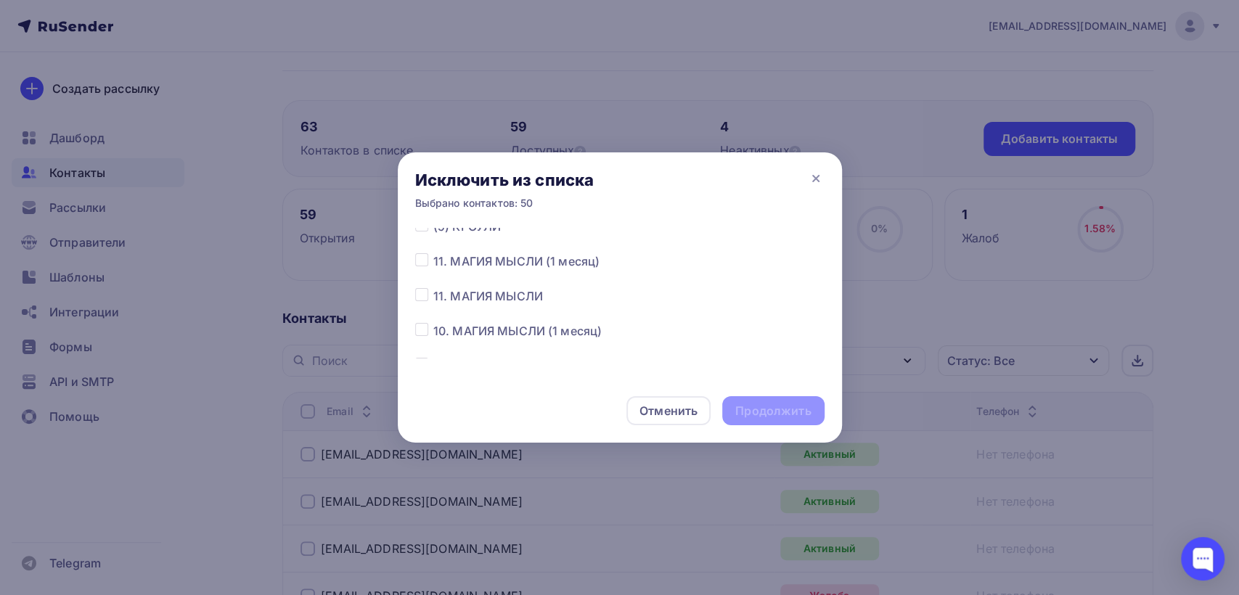
click at [433, 287] on label at bounding box center [433, 287] width 0 height 0
click at [420, 298] on input "checkbox" at bounding box center [421, 293] width 13 height 13
checkbox input "true"
click at [779, 408] on div "Продолжить" at bounding box center [772, 411] width 75 height 17
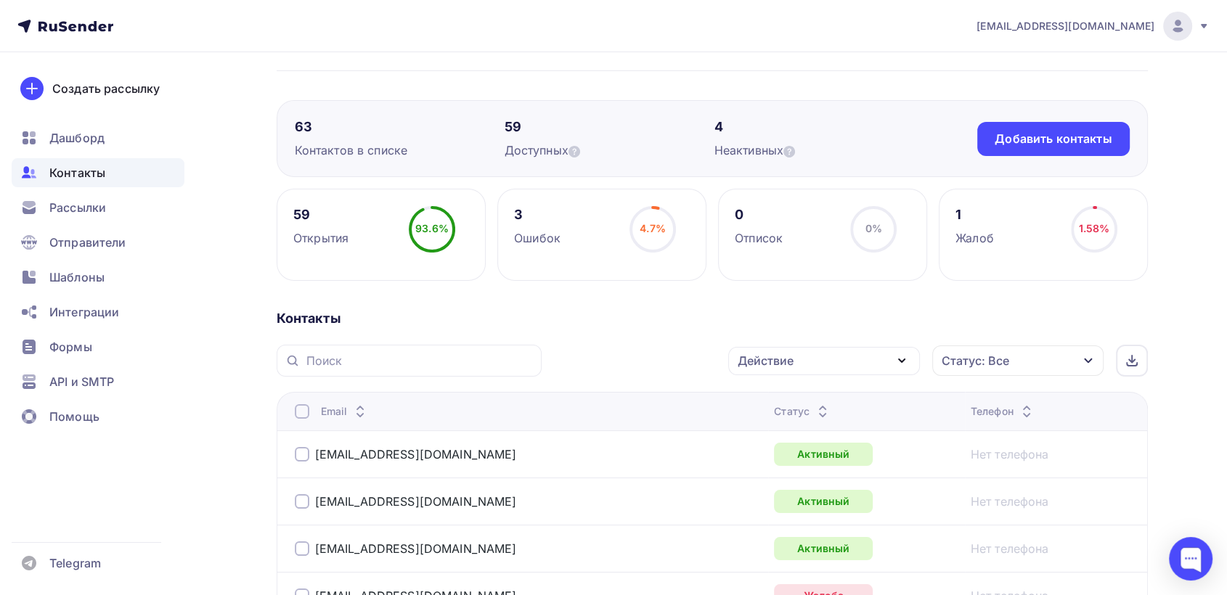
click at [302, 409] on div at bounding box center [302, 411] width 15 height 15
click at [883, 361] on div "Действие" at bounding box center [824, 361] width 192 height 28
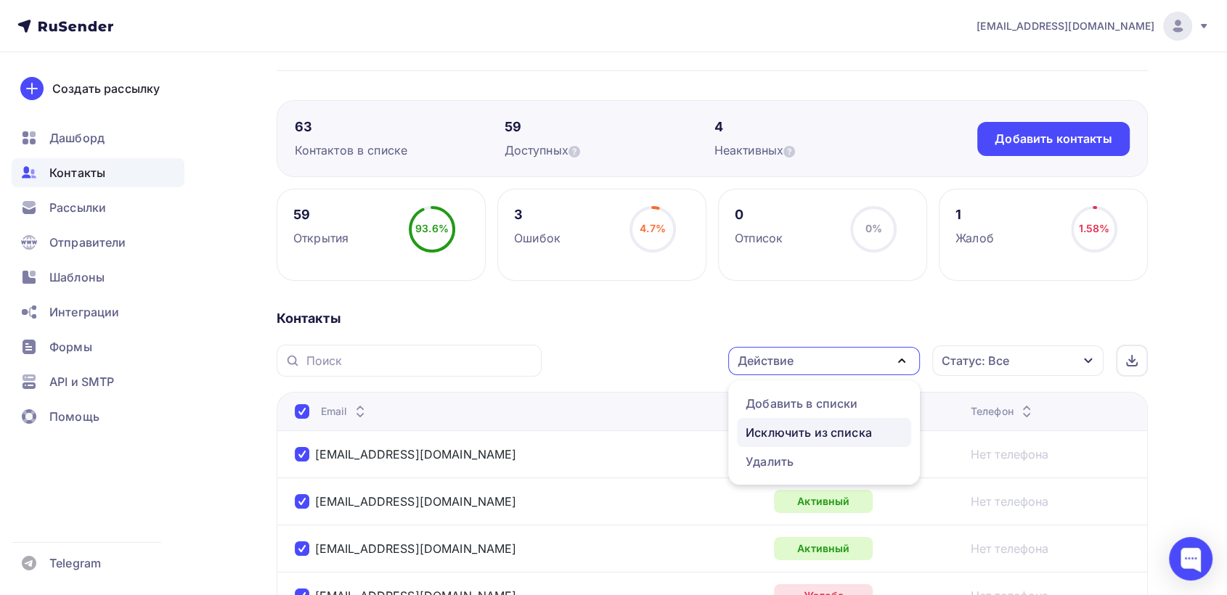
click at [862, 435] on div "Исключить из списка" at bounding box center [808, 432] width 126 height 17
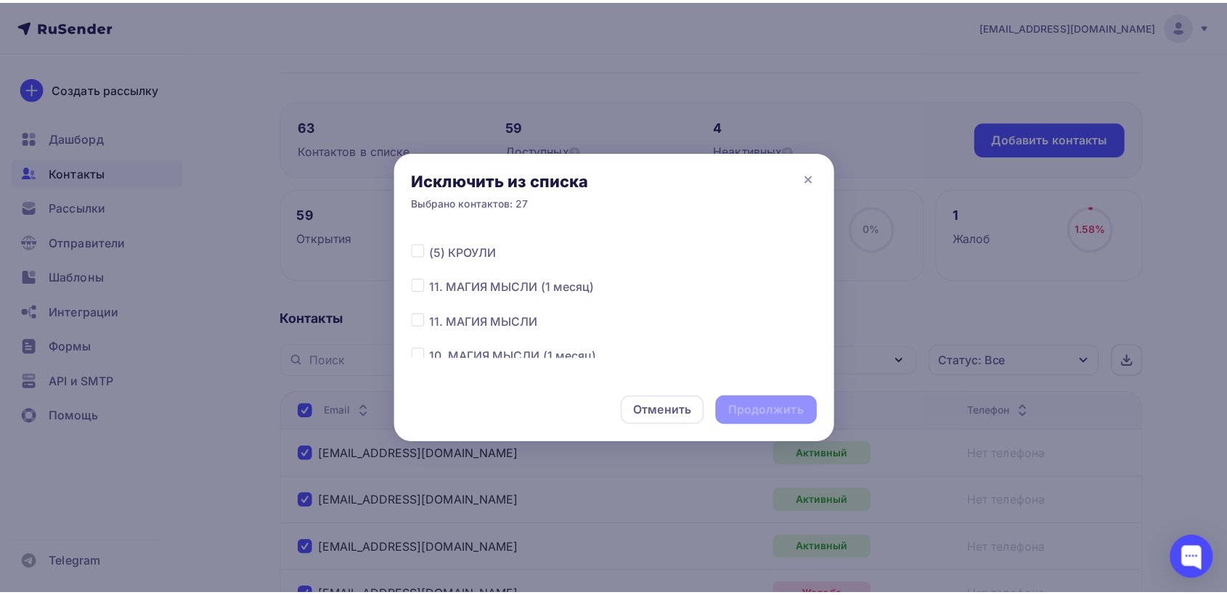
scroll to position [113, 0]
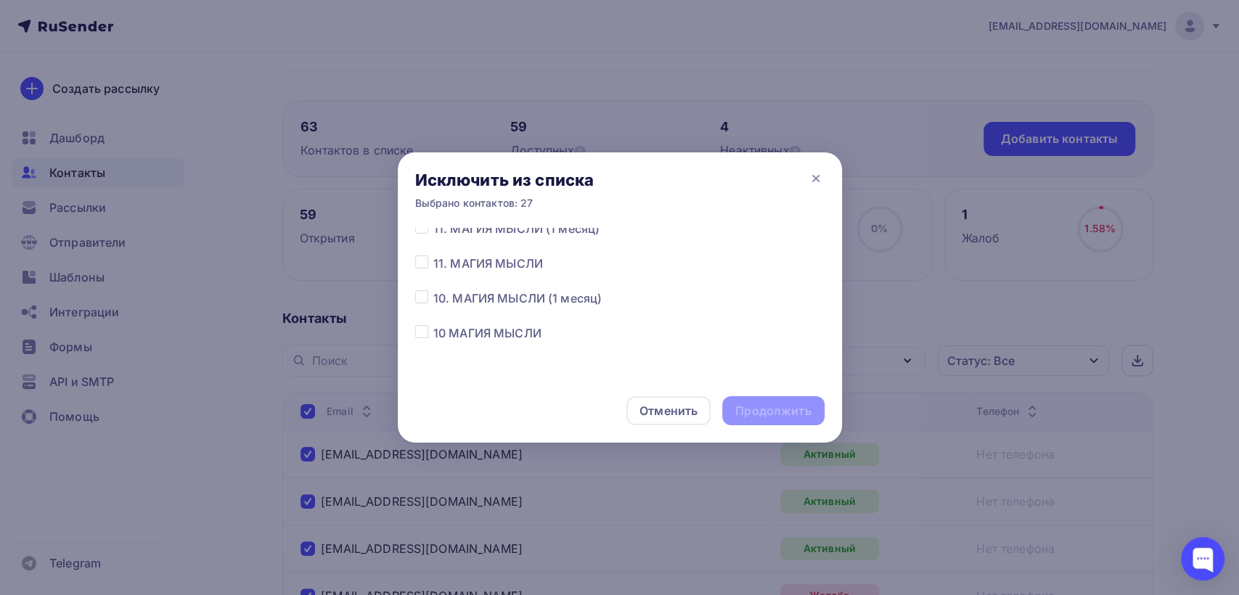
click at [433, 255] on label at bounding box center [433, 255] width 0 height 0
click at [422, 266] on input "checkbox" at bounding box center [421, 261] width 13 height 13
checkbox input "true"
click at [774, 414] on div "Продолжить" at bounding box center [772, 411] width 75 height 17
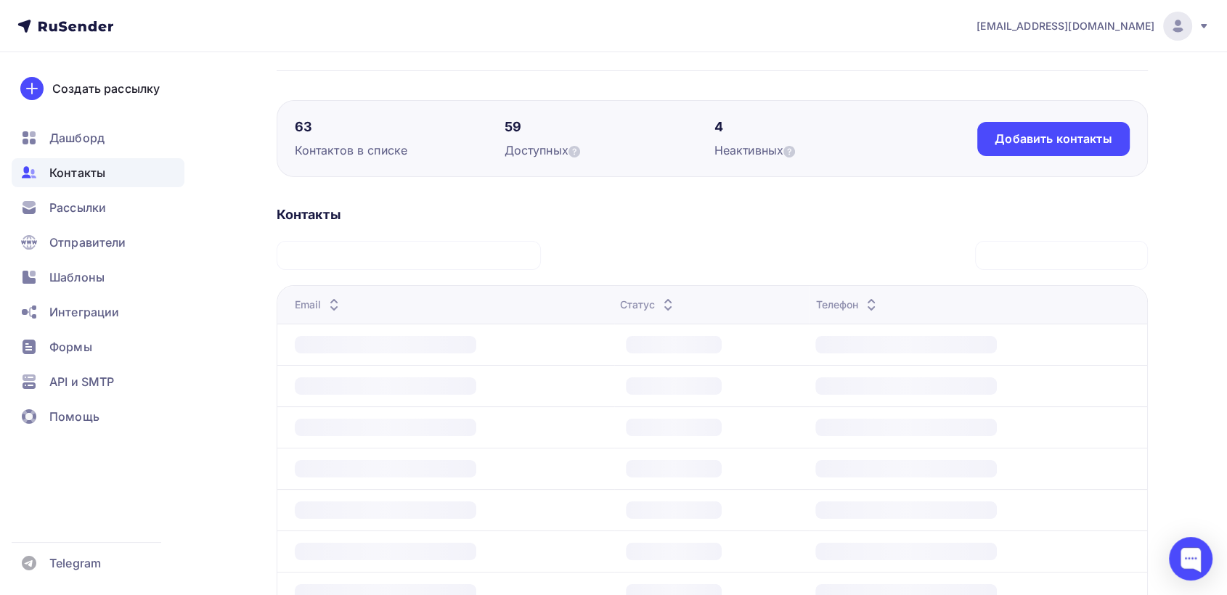
scroll to position [81, 0]
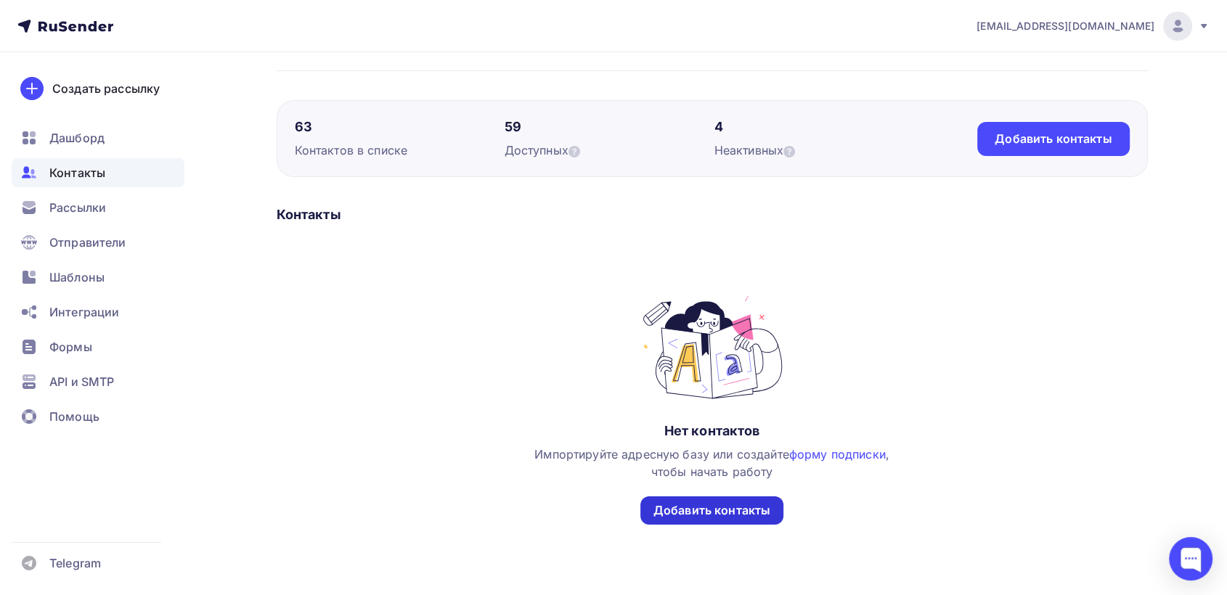
click at [728, 512] on div "Добавить контакты" at bounding box center [711, 510] width 117 height 17
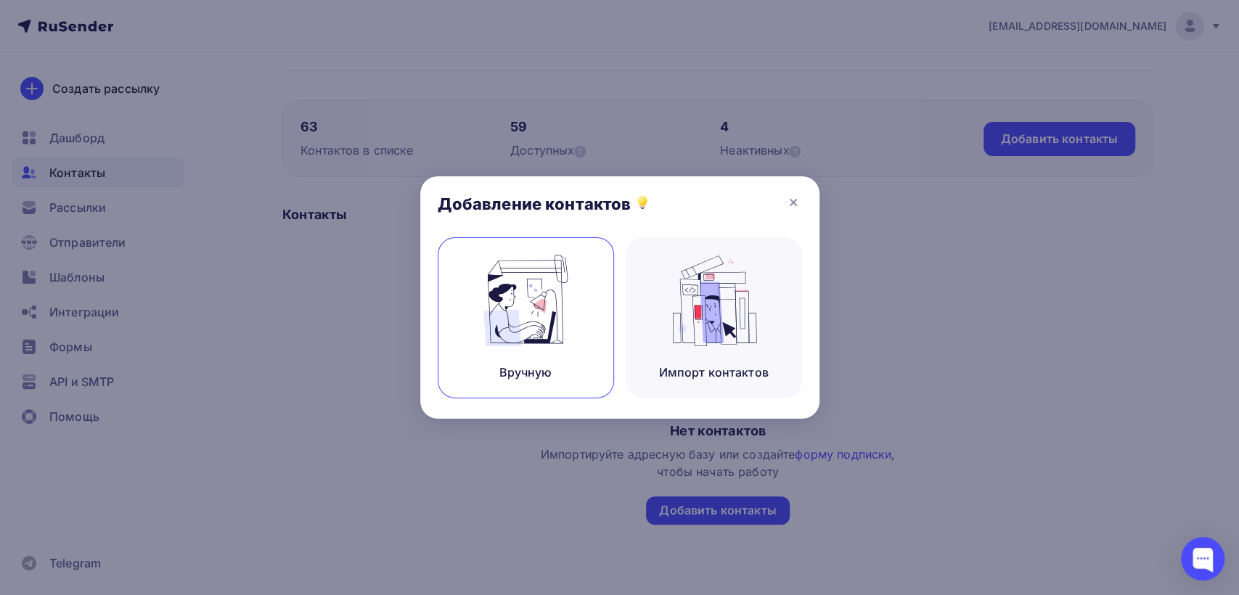
click at [521, 321] on img at bounding box center [525, 300] width 97 height 91
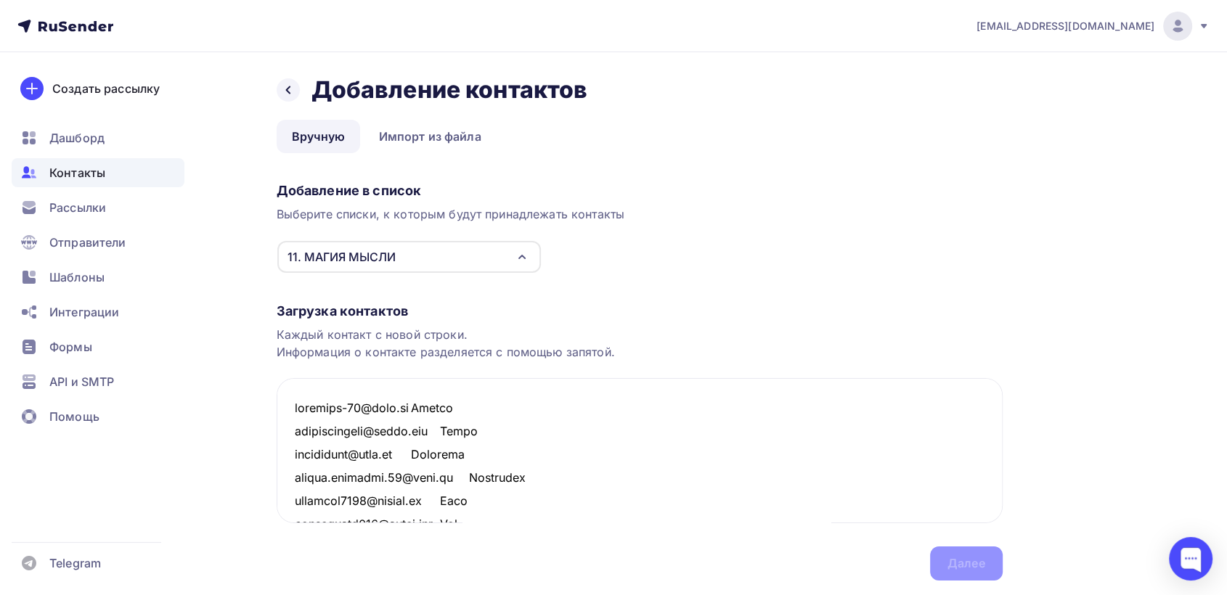
scroll to position [1657, 0]
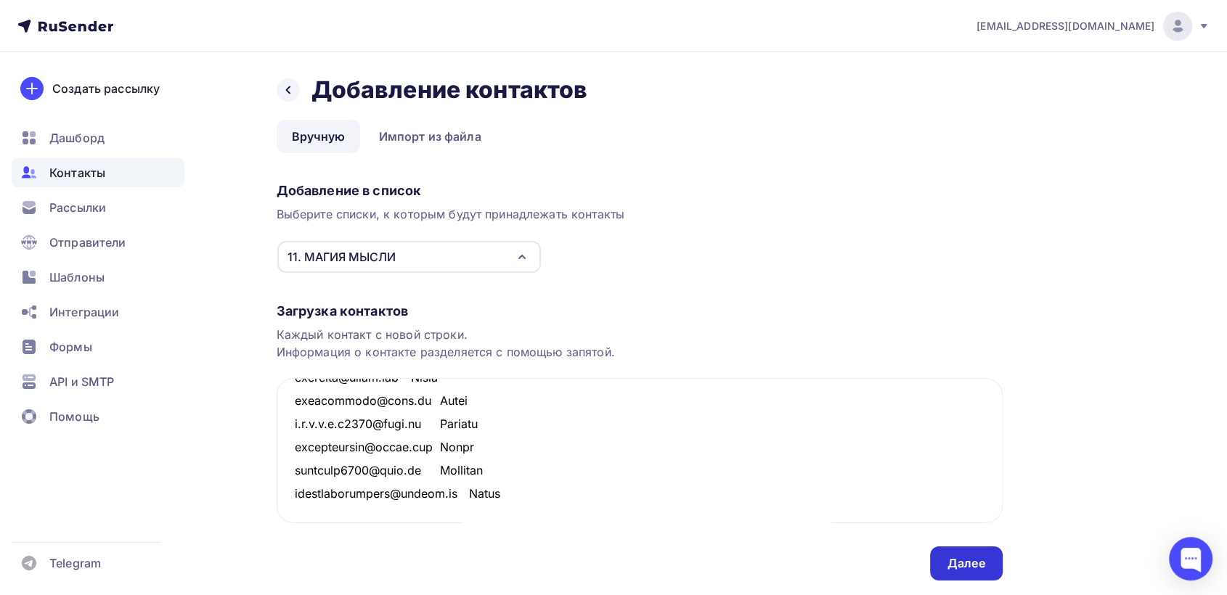
type textarea "loremips-92@dolo.si Ametco adipiscingeli@seddo.eiu Tempo incididunt@utla.et Dol…"
click at [960, 567] on div "Далее" at bounding box center [966, 563] width 38 height 17
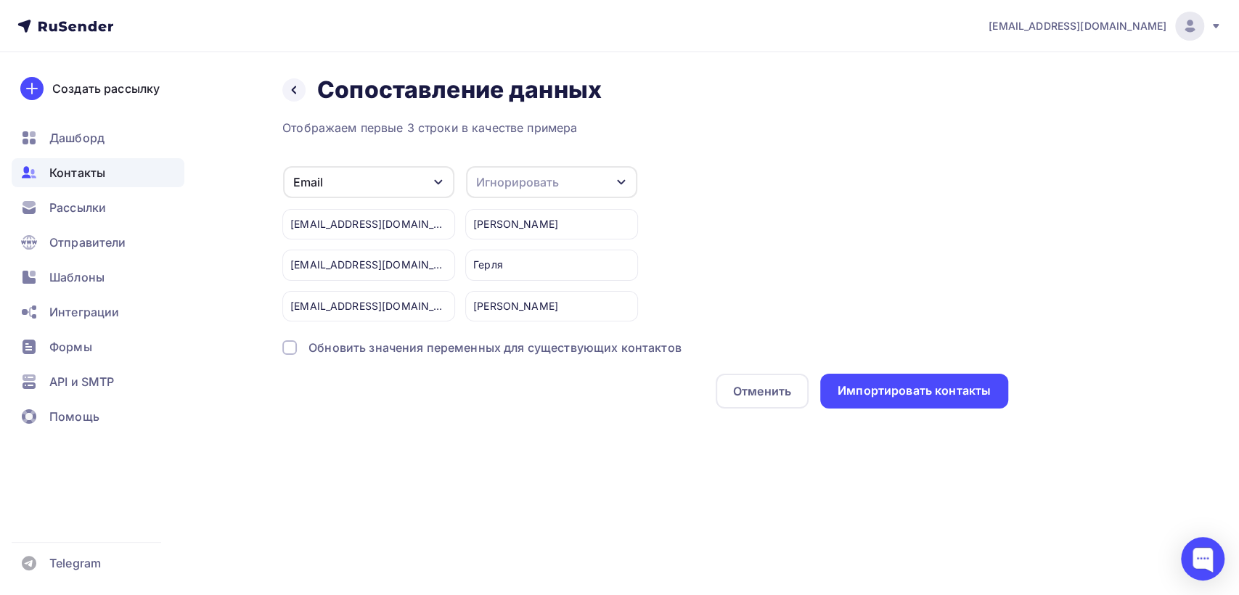
click at [605, 176] on div "Игнорировать" at bounding box center [551, 182] width 171 height 32
drag, startPoint x: 507, startPoint y: 257, endPoint x: 539, endPoint y: 268, distance: 33.7
click at [507, 256] on div "Имя" at bounding box center [525, 256] width 84 height 17
click at [952, 396] on div "Импортировать контакты" at bounding box center [914, 391] width 153 height 17
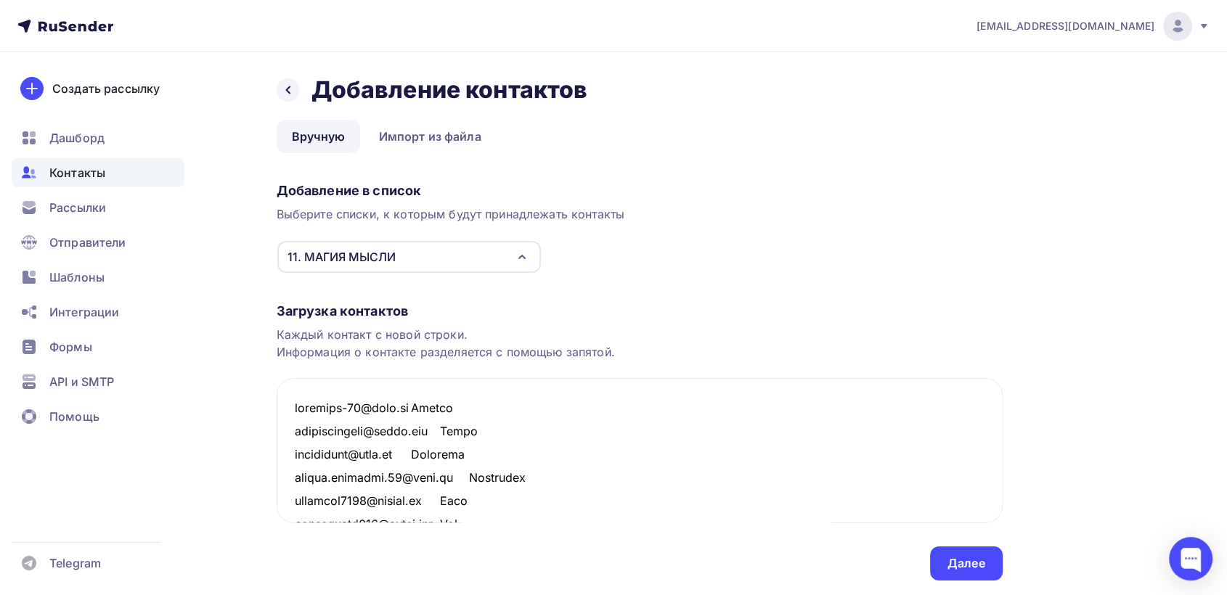
scroll to position [1679, 0]
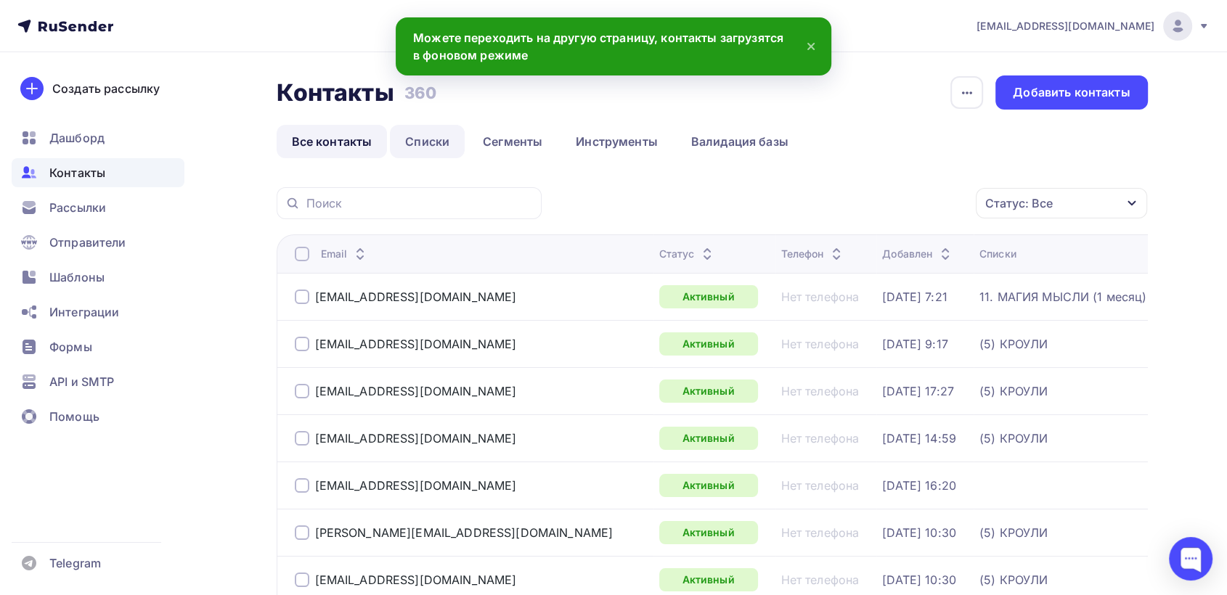
click at [423, 150] on link "Списки" at bounding box center [427, 141] width 75 height 33
